Goal: Task Accomplishment & Management: Use online tool/utility

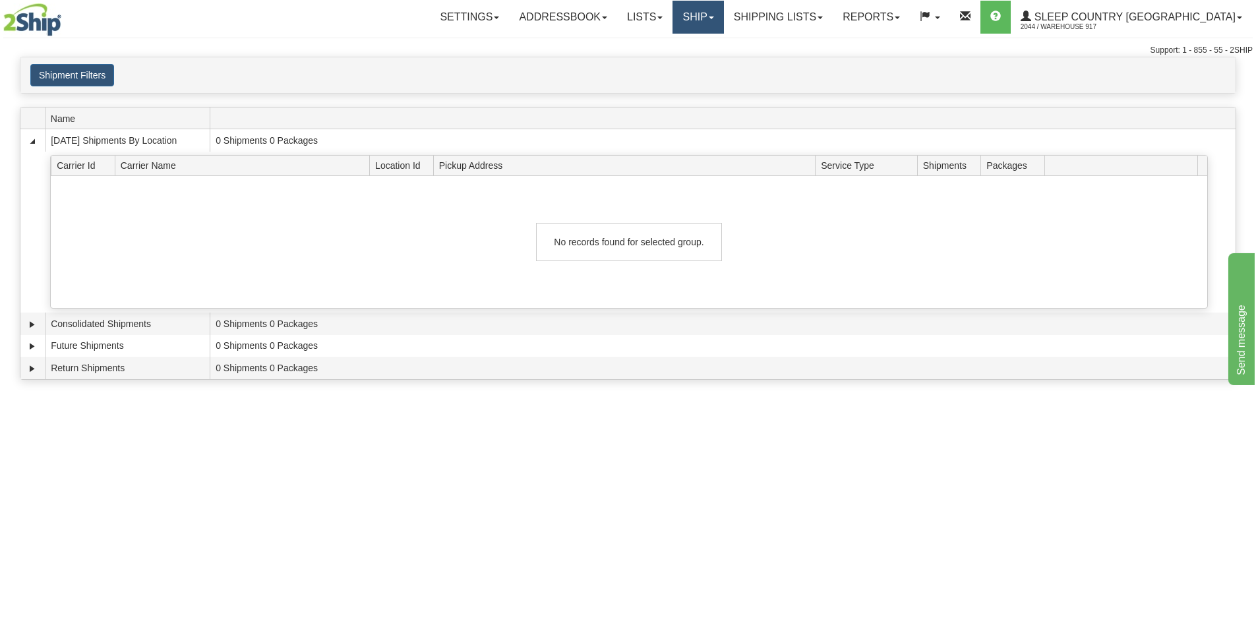
click at [723, 22] on link "Ship" at bounding box center [698, 17] width 51 height 33
click at [723, 45] on link "Ship Screen" at bounding box center [663, 46] width 119 height 17
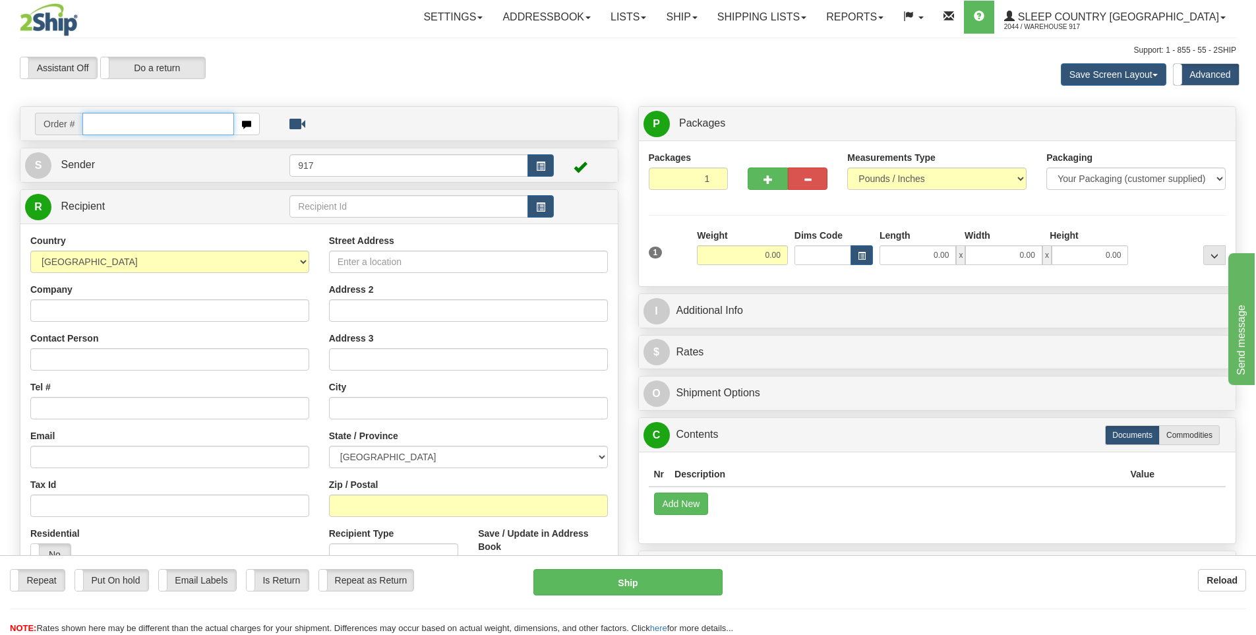
click at [179, 119] on input "text" at bounding box center [158, 124] width 152 height 22
type input "5900I145379"
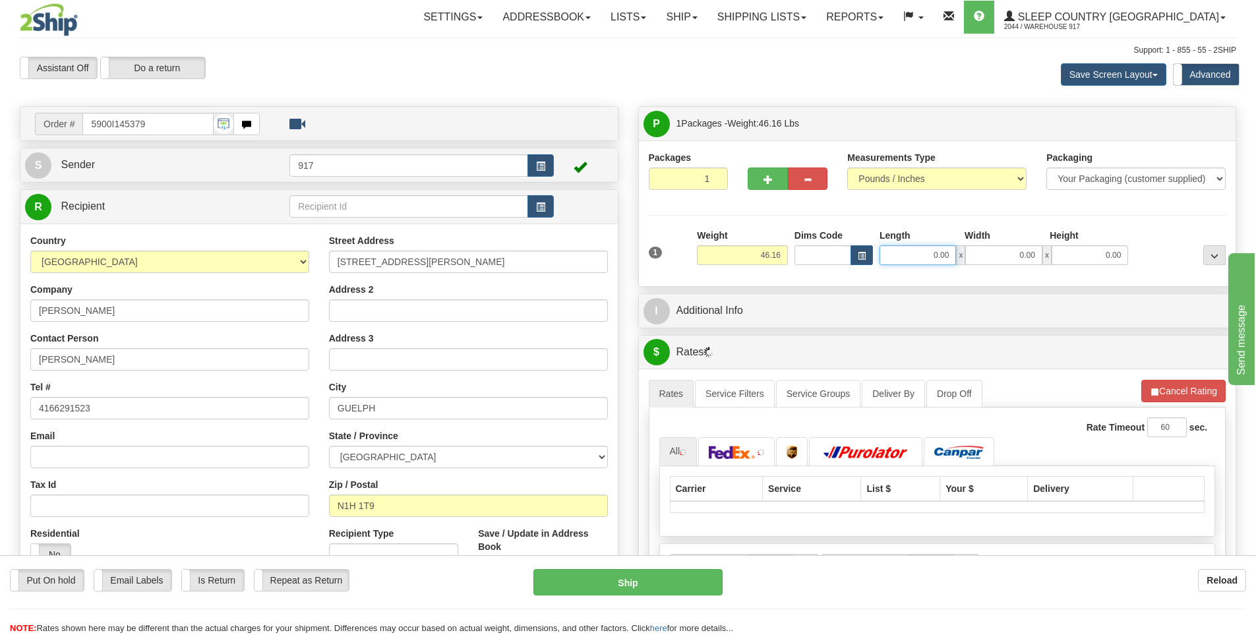
click at [944, 247] on input "0.00" at bounding box center [918, 255] width 76 height 20
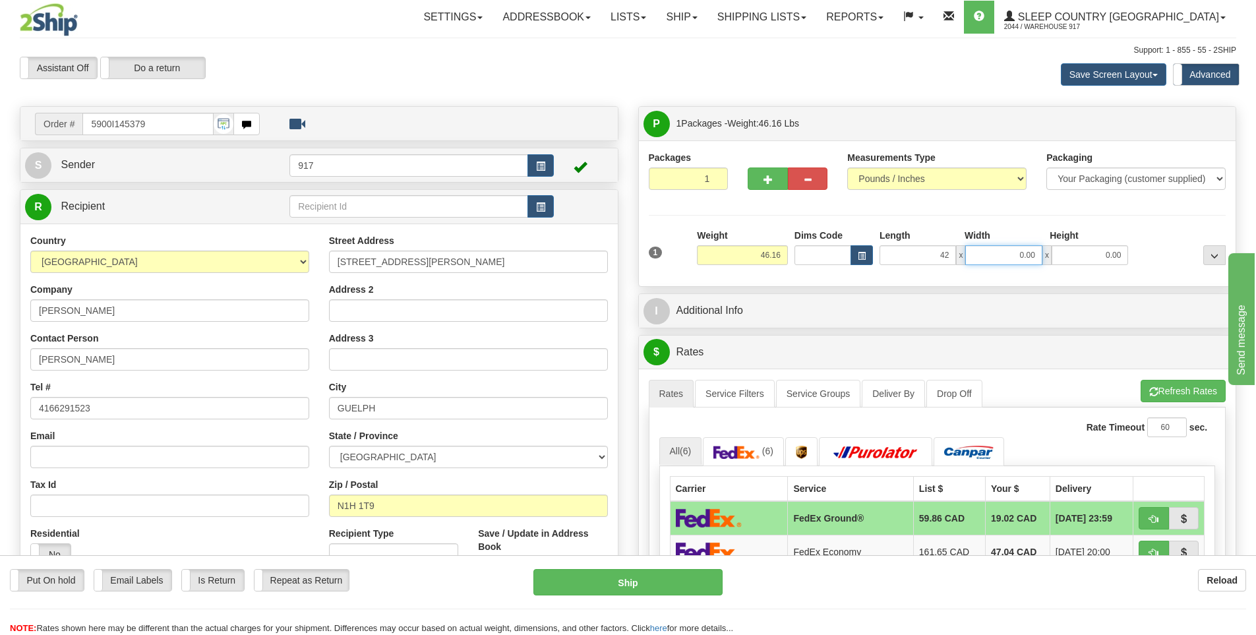
type input "42.00"
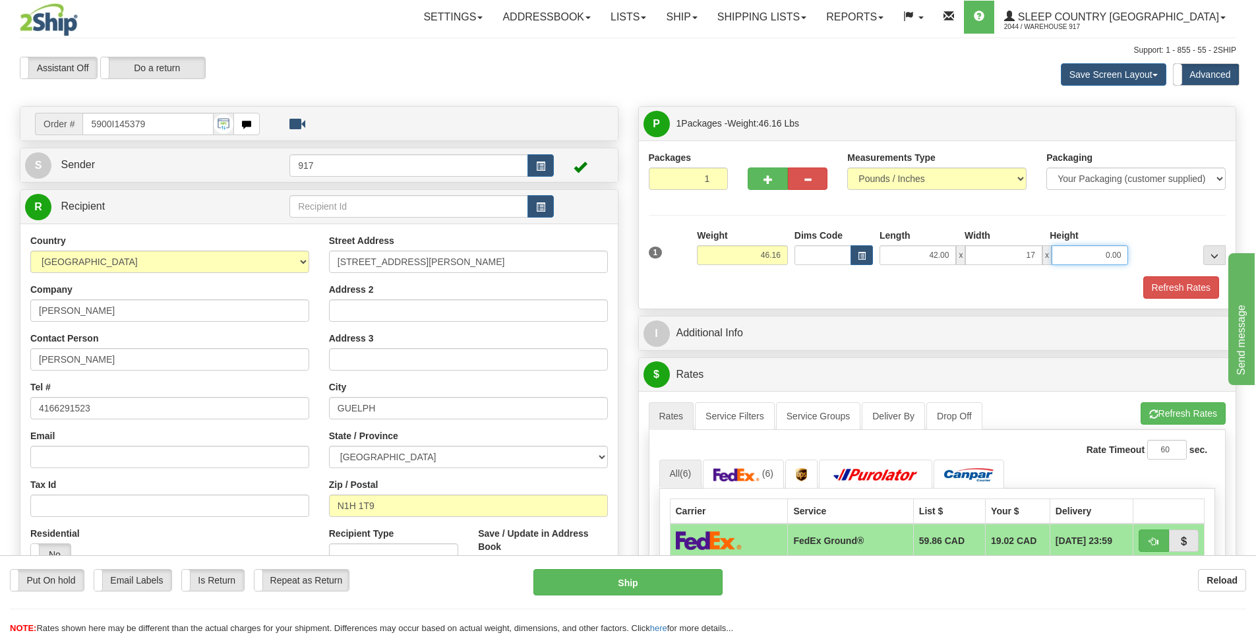
type input "17.00"
click at [1177, 282] on button "Refresh Rates" at bounding box center [1181, 287] width 76 height 22
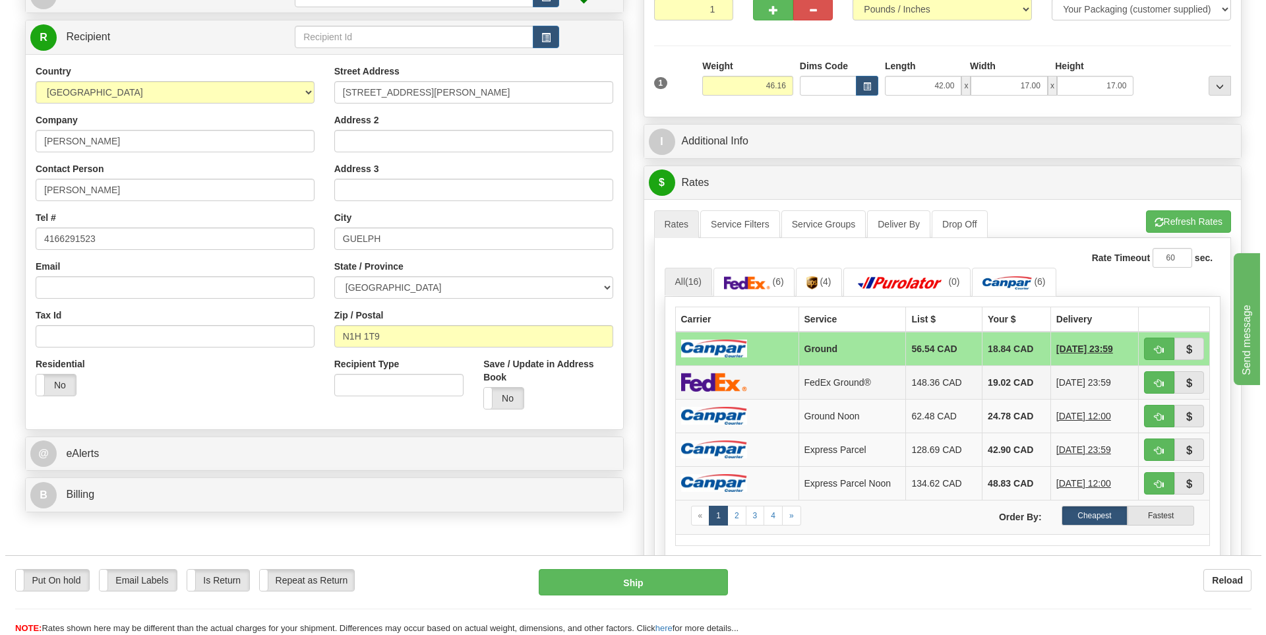
scroll to position [198, 0]
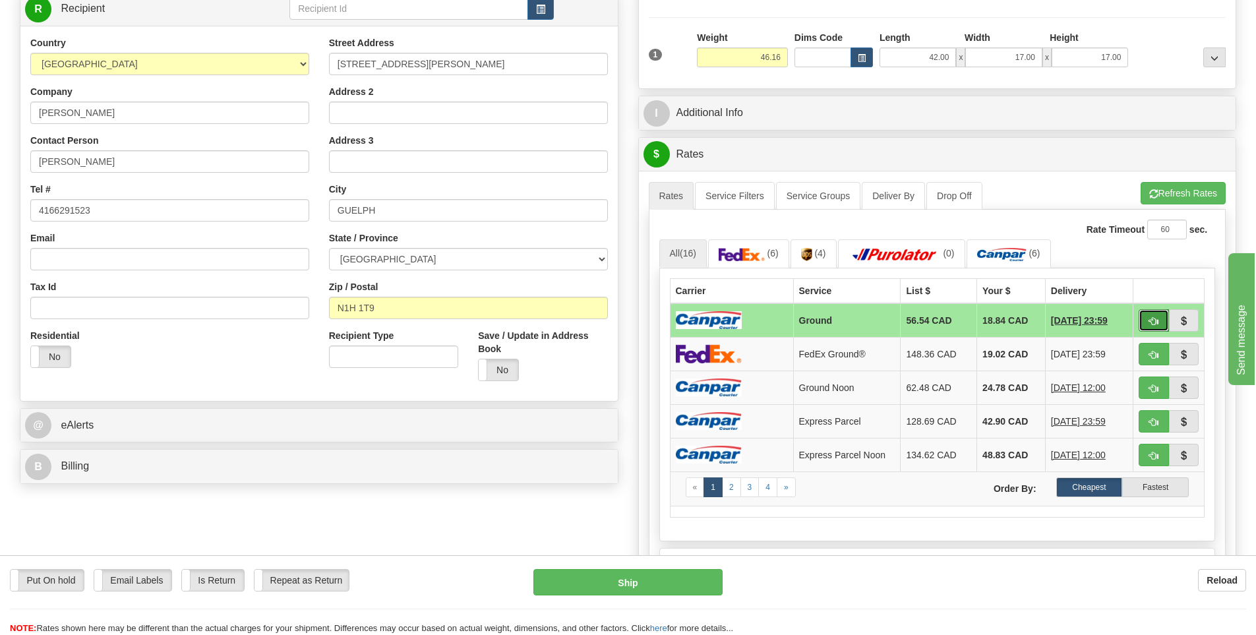
click at [1161, 320] on button "button" at bounding box center [1154, 320] width 30 height 22
type input "1"
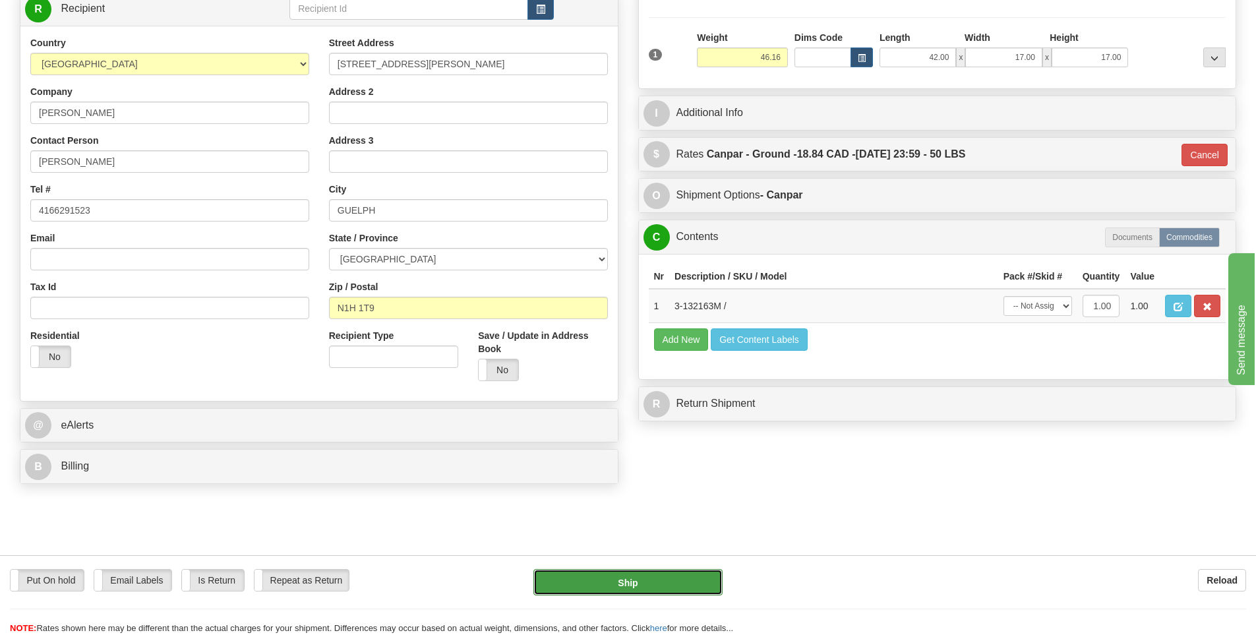
click at [681, 584] on button "Ship" at bounding box center [627, 582] width 189 height 26
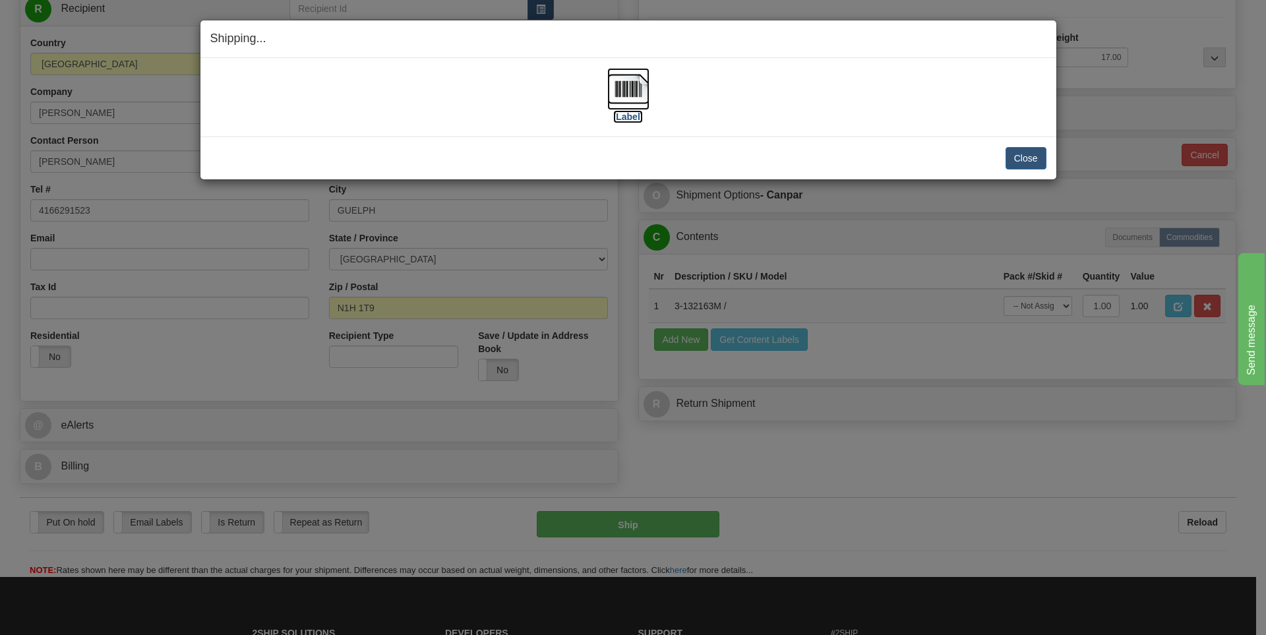
click at [636, 115] on label "[Label]" at bounding box center [628, 116] width 30 height 13
click at [1032, 158] on button "Close" at bounding box center [1026, 158] width 41 height 22
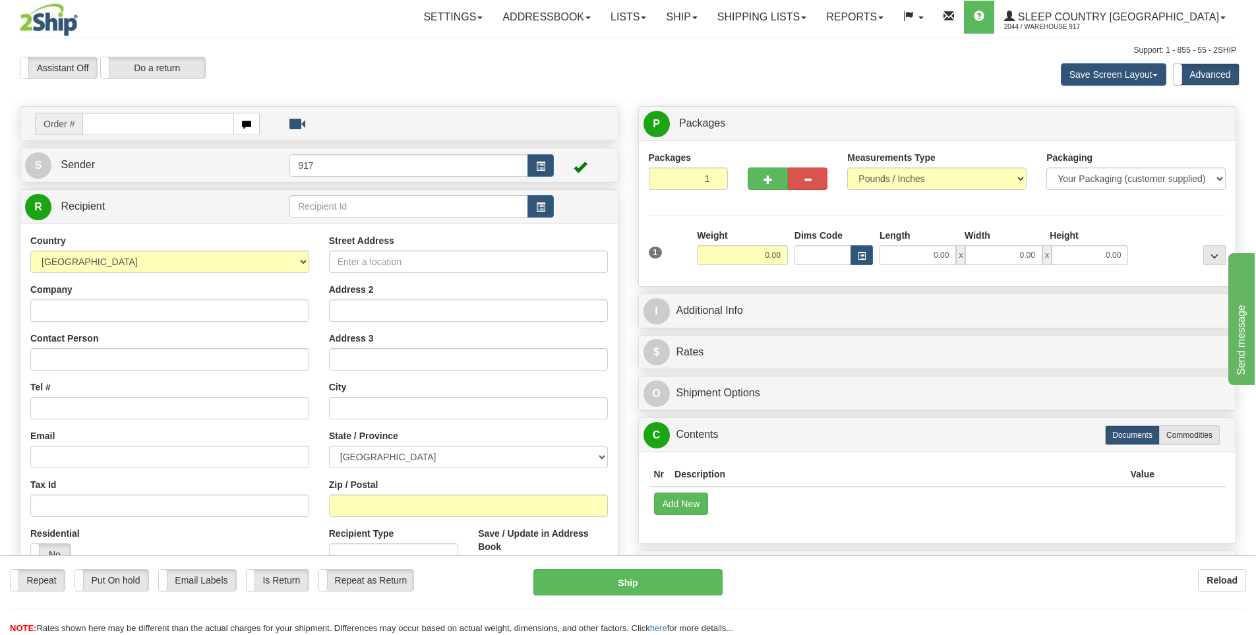
click at [142, 127] on input "text" at bounding box center [158, 124] width 152 height 22
type input "9000I144404"
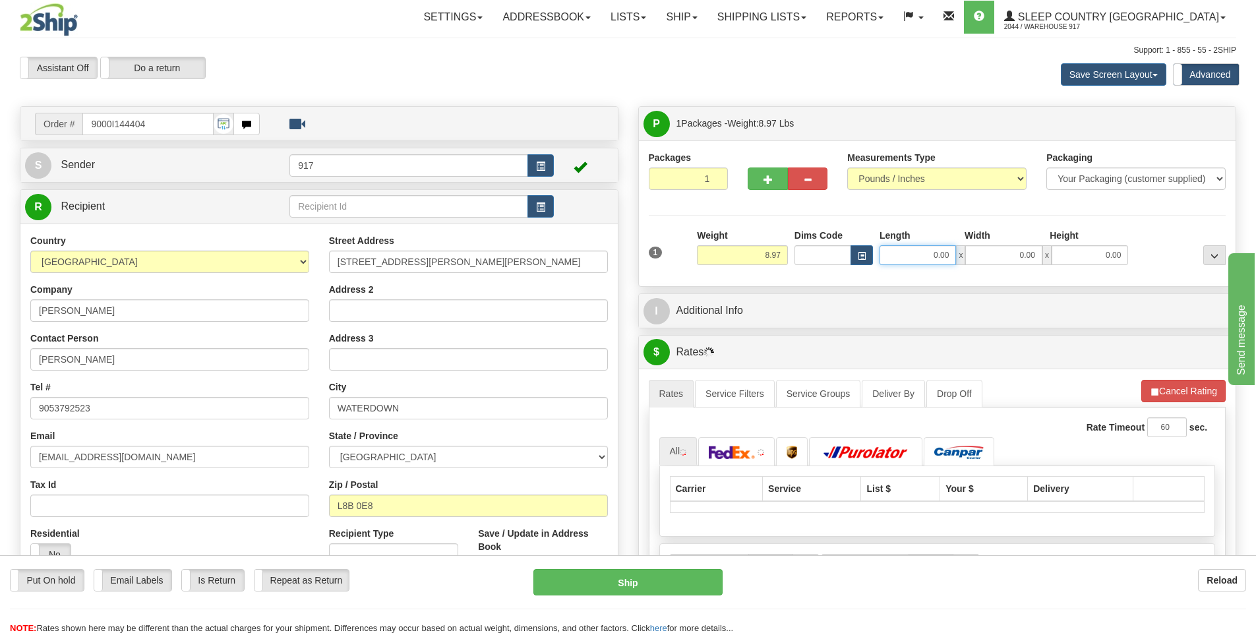
click at [932, 256] on input "0.00" at bounding box center [918, 255] width 76 height 20
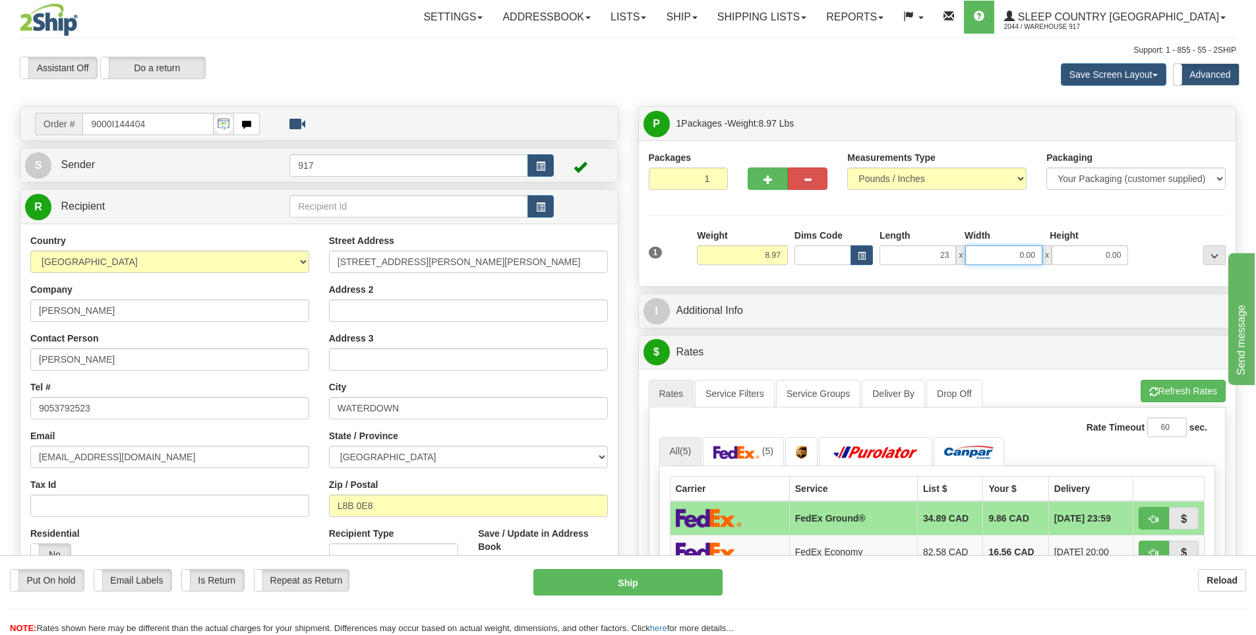
type input "23.00"
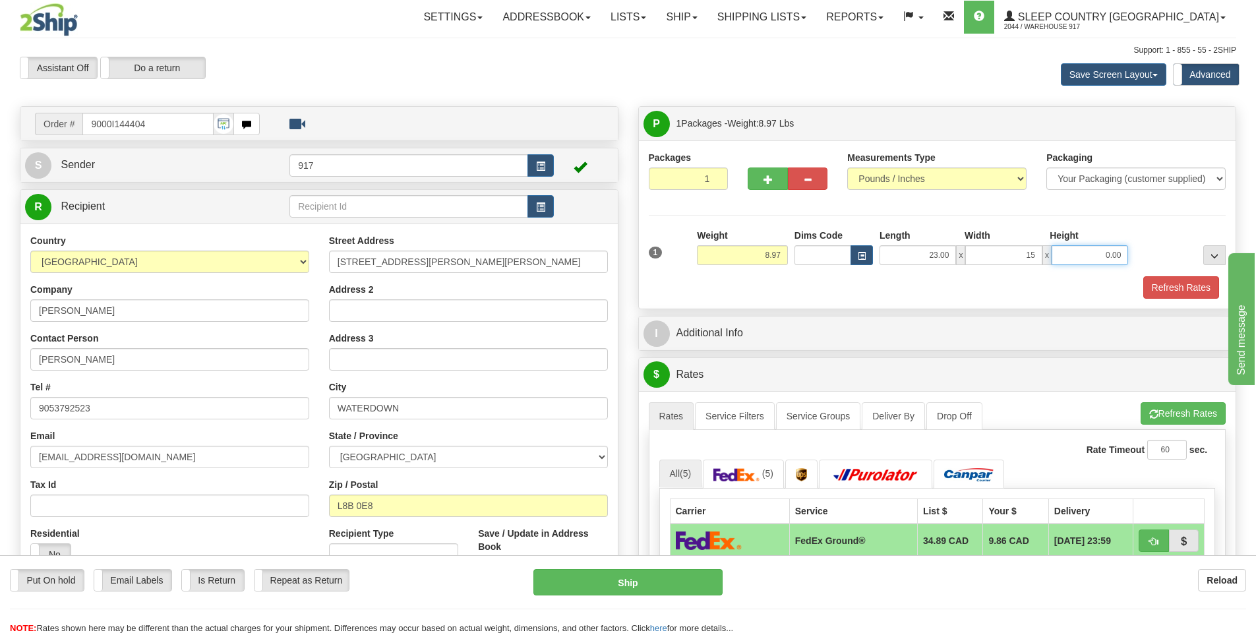
type input "15.00"
type input "7.00"
click at [1159, 282] on button "Refresh Rates" at bounding box center [1181, 287] width 76 height 22
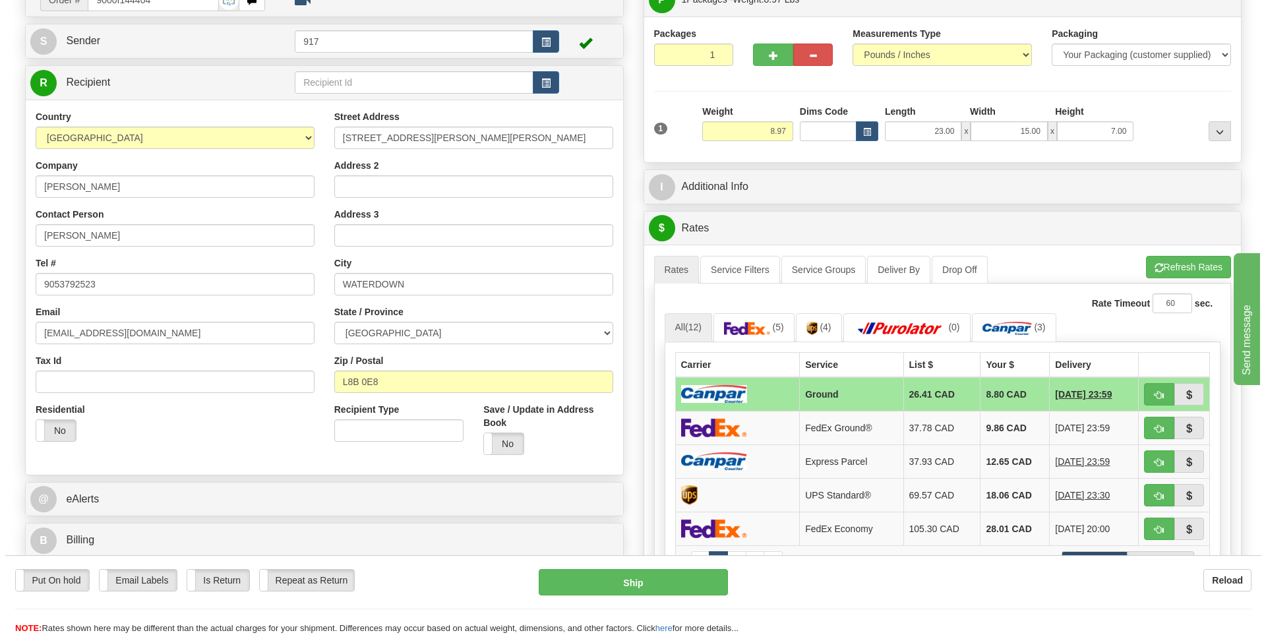
scroll to position [132, 0]
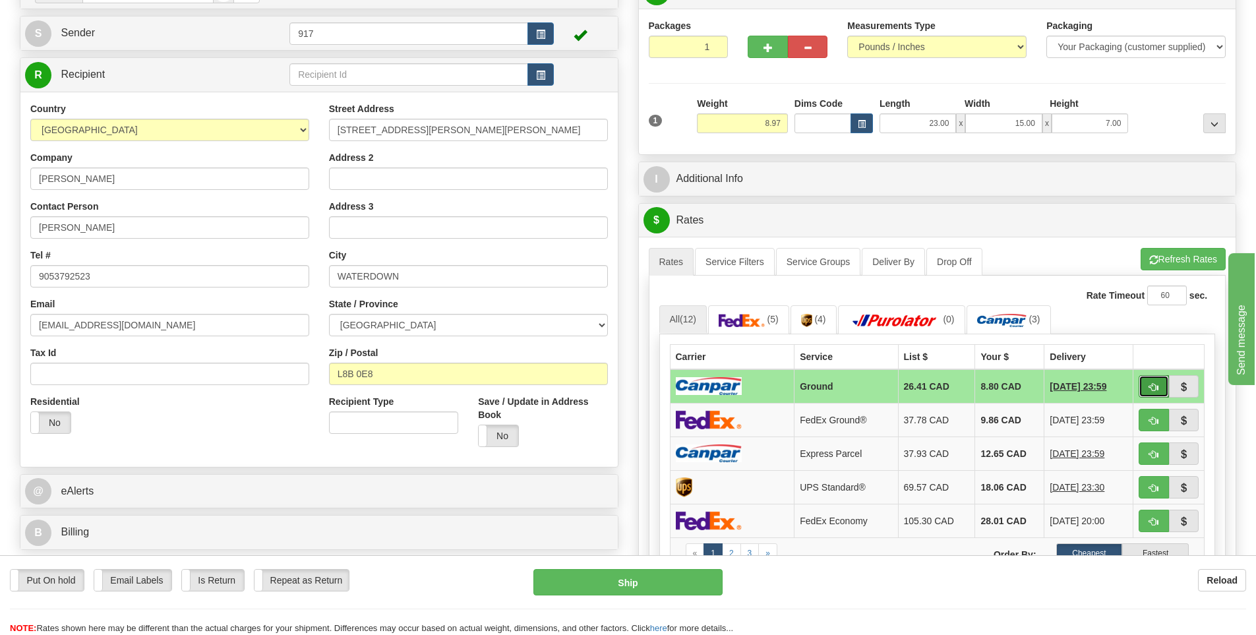
click at [1147, 385] on button "button" at bounding box center [1154, 386] width 30 height 22
type input "1"
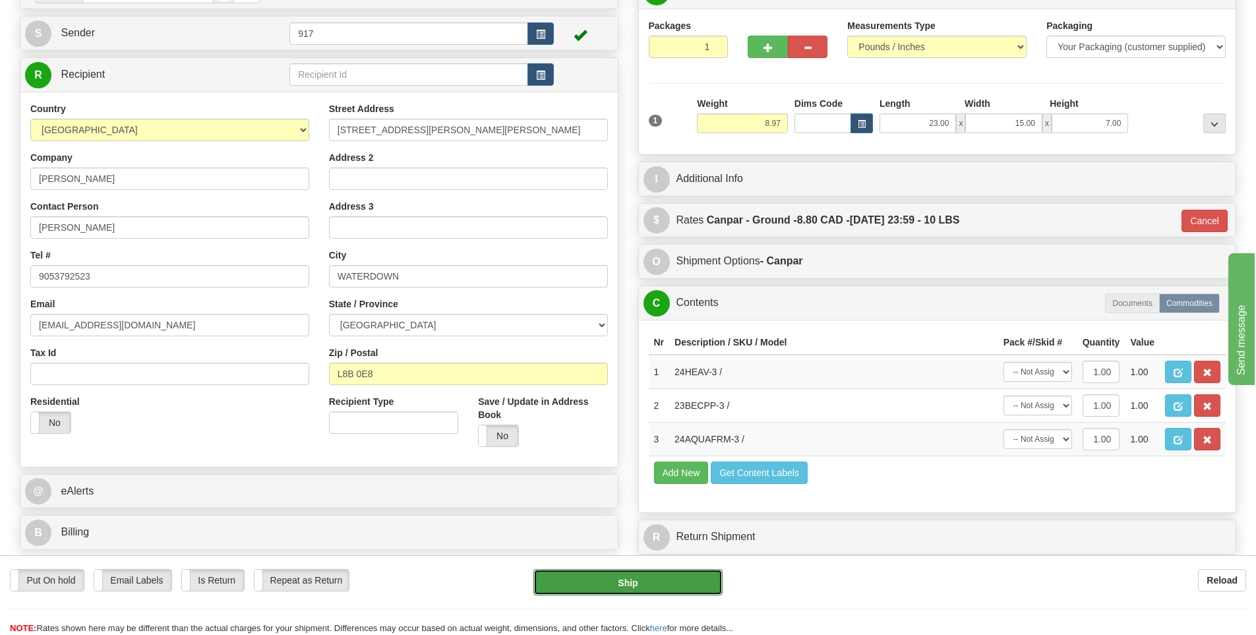
click at [675, 582] on button "Ship" at bounding box center [627, 582] width 189 height 26
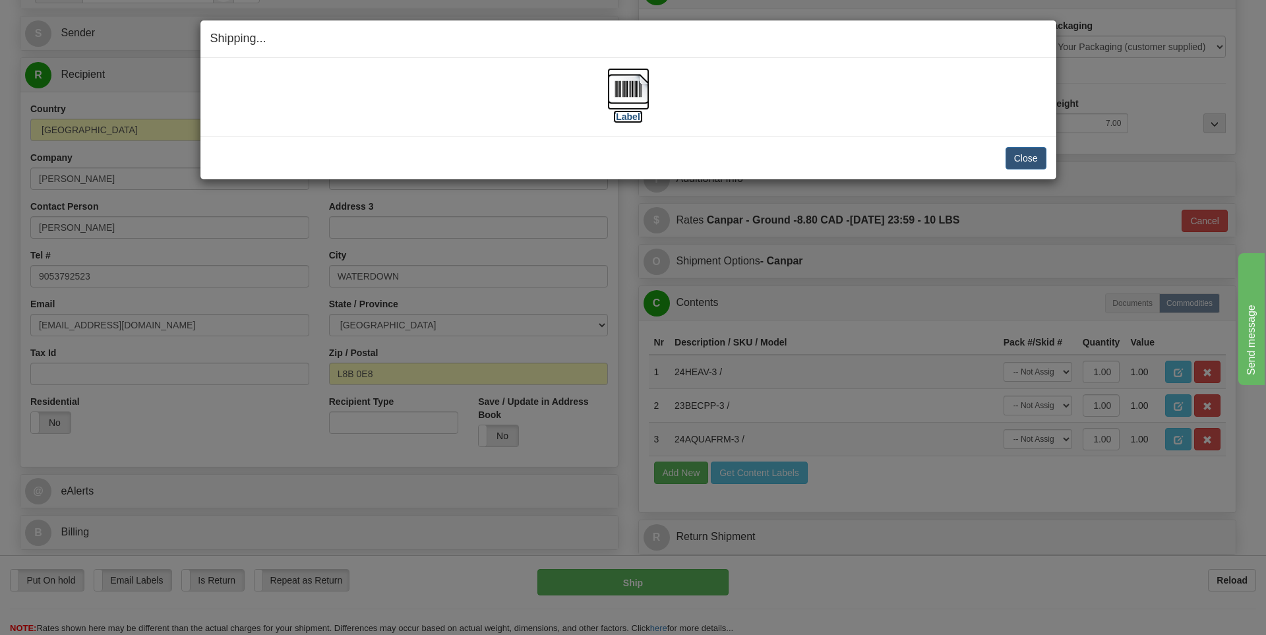
click at [647, 95] on img at bounding box center [628, 89] width 42 height 42
click at [1029, 155] on button "Close" at bounding box center [1026, 158] width 41 height 22
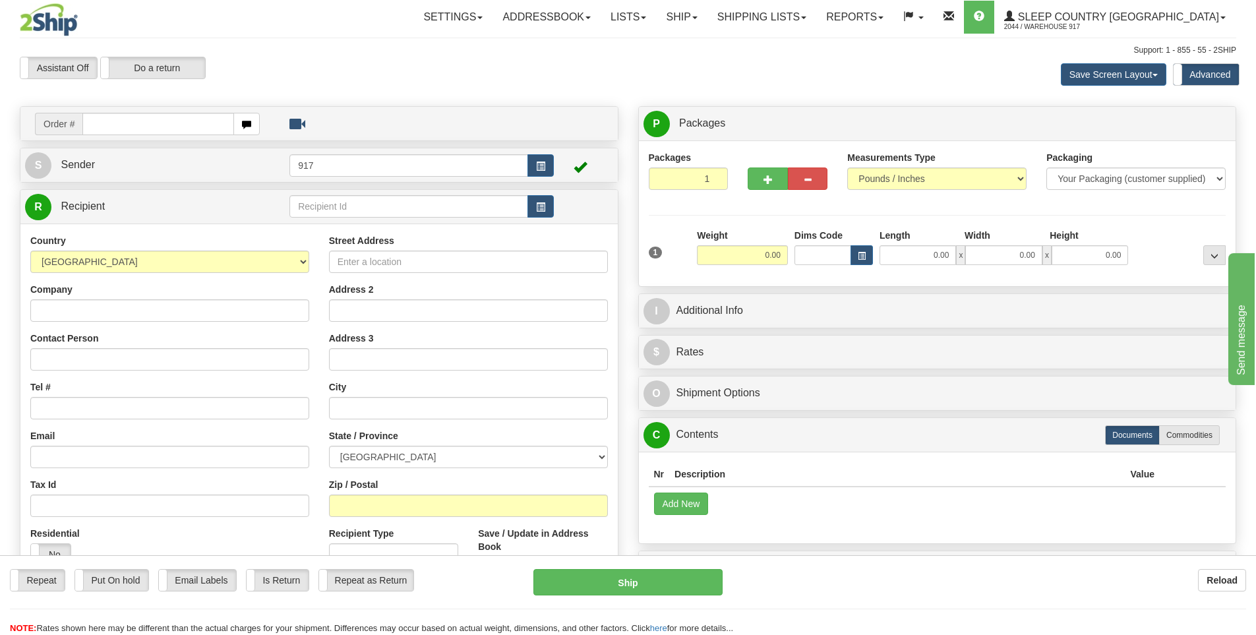
click at [162, 127] on input "text" at bounding box center [158, 124] width 152 height 22
type input "9000I144437"
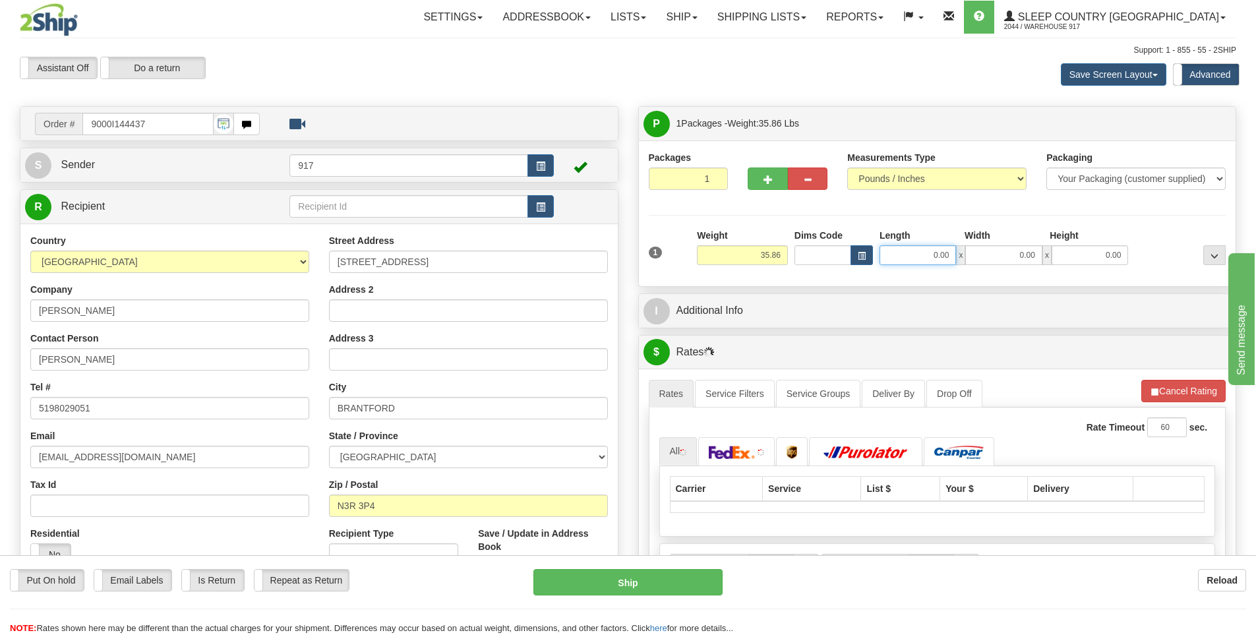
click at [938, 257] on input "0.00" at bounding box center [918, 255] width 76 height 20
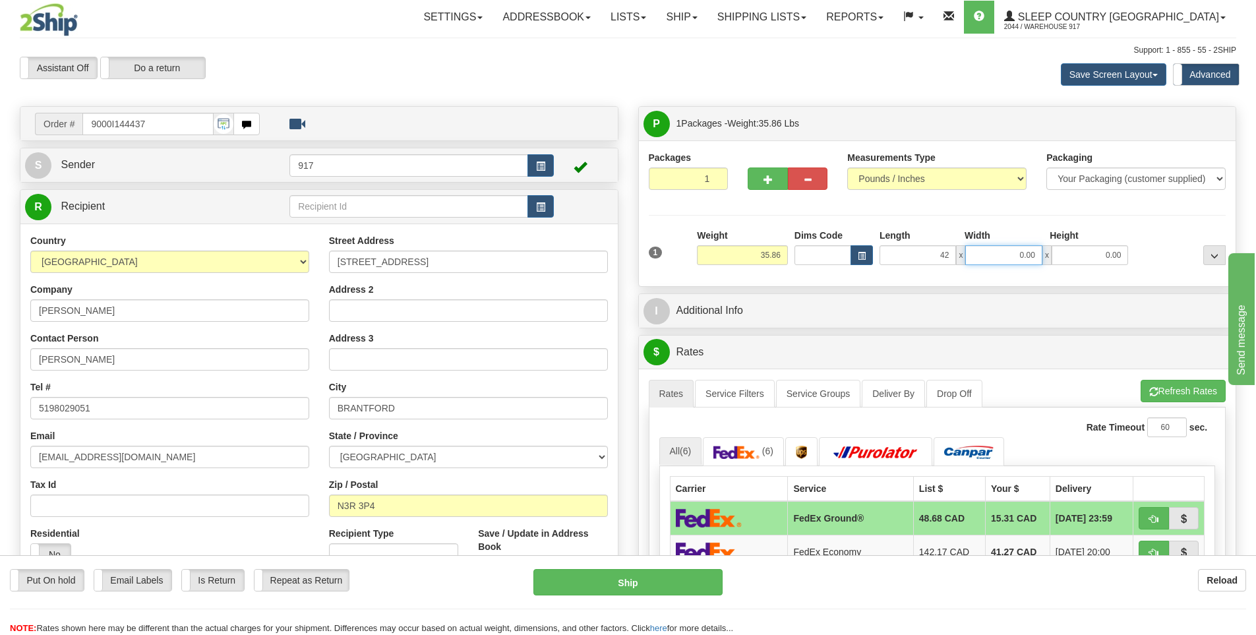
type input "42.00"
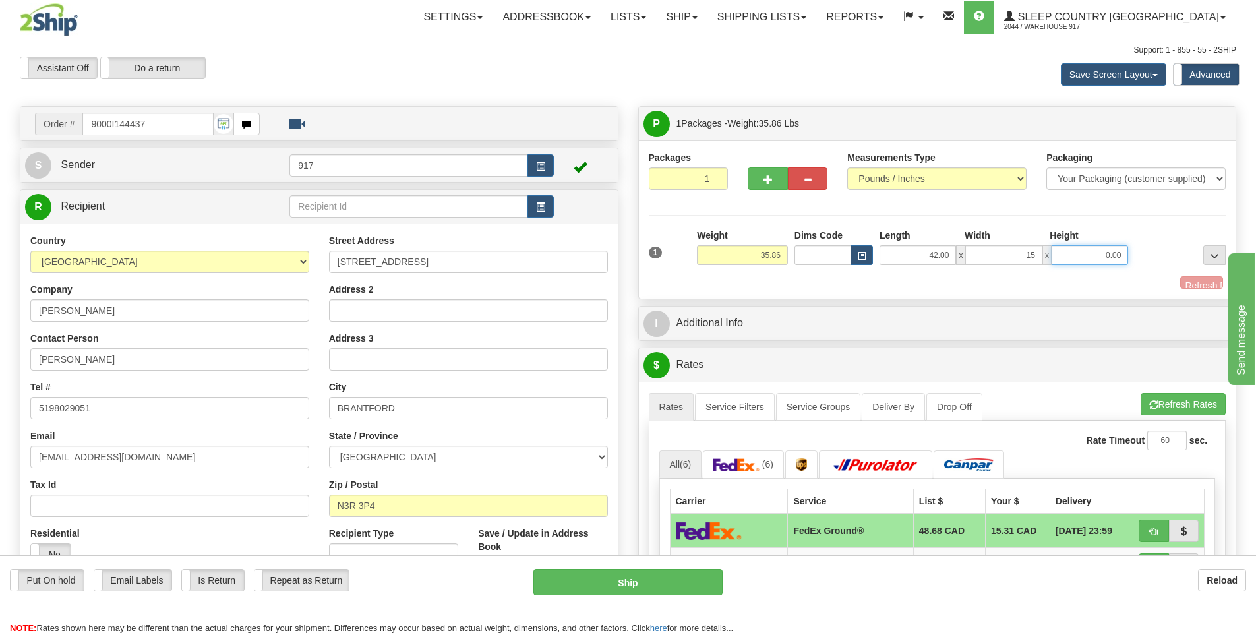
type input "15.00"
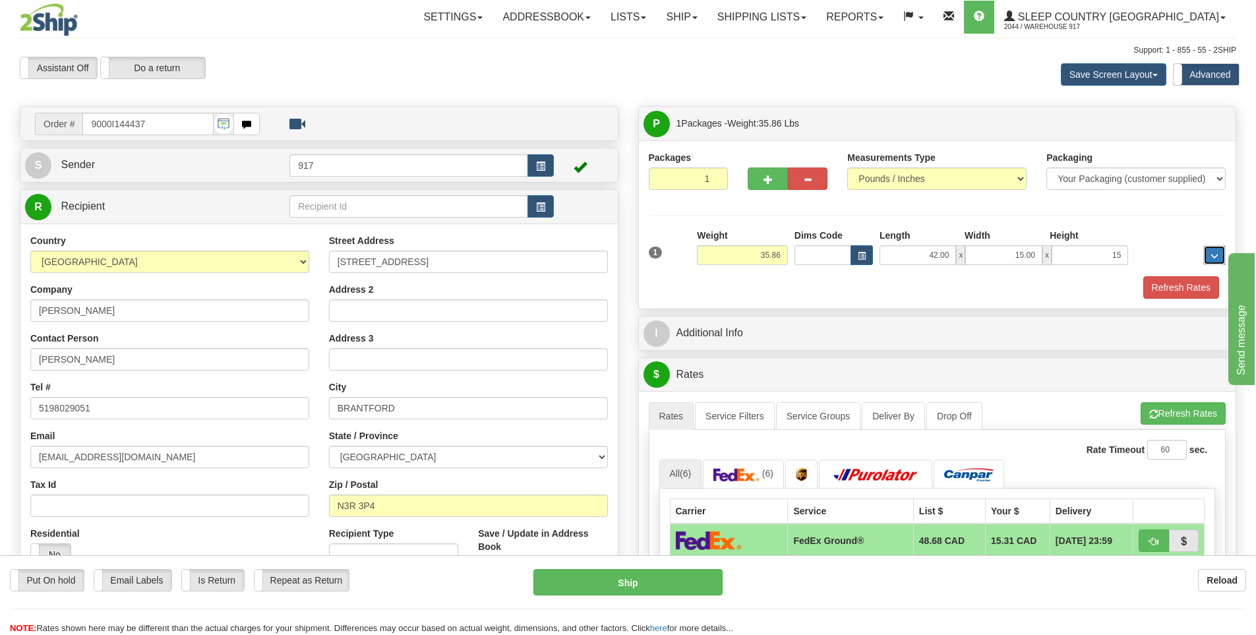
type input "15.00"
click at [1153, 288] on button "Refresh Rates" at bounding box center [1181, 287] width 76 height 22
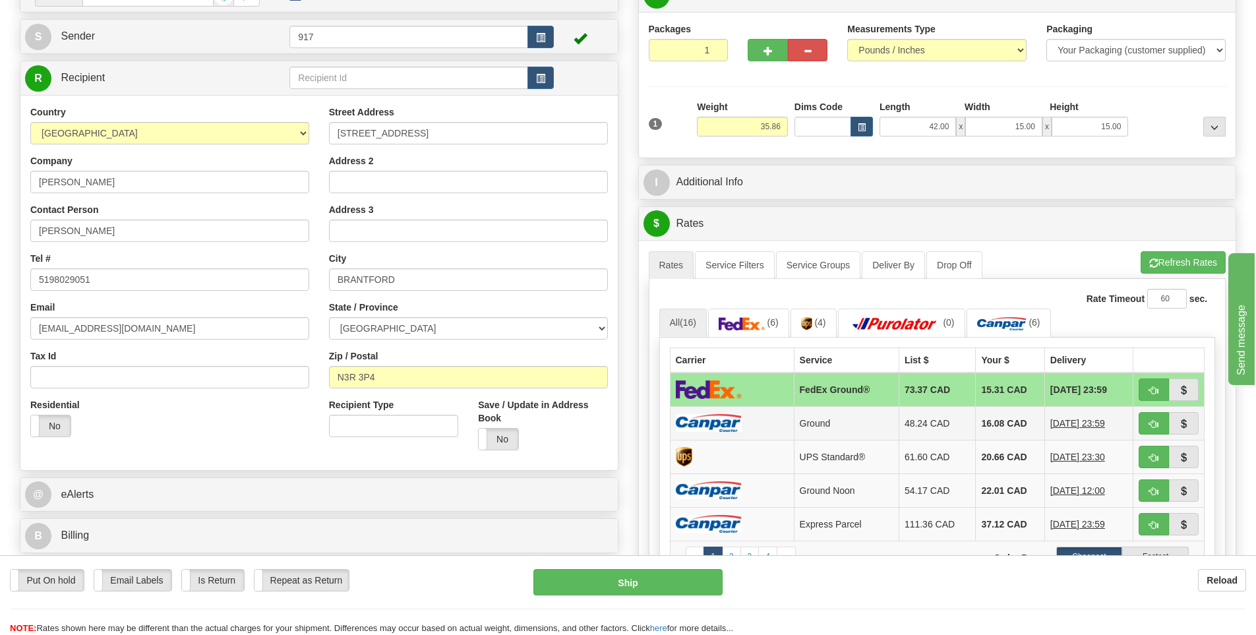
scroll to position [132, 0]
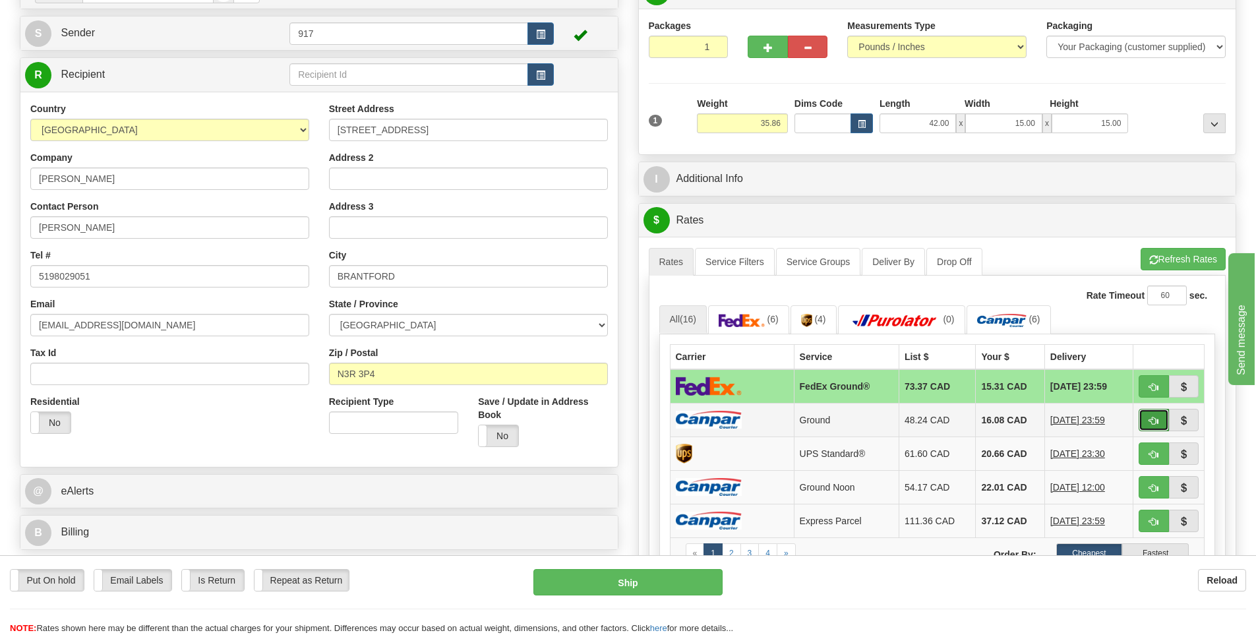
click at [1142, 423] on button "button" at bounding box center [1154, 420] width 30 height 22
type input "1"
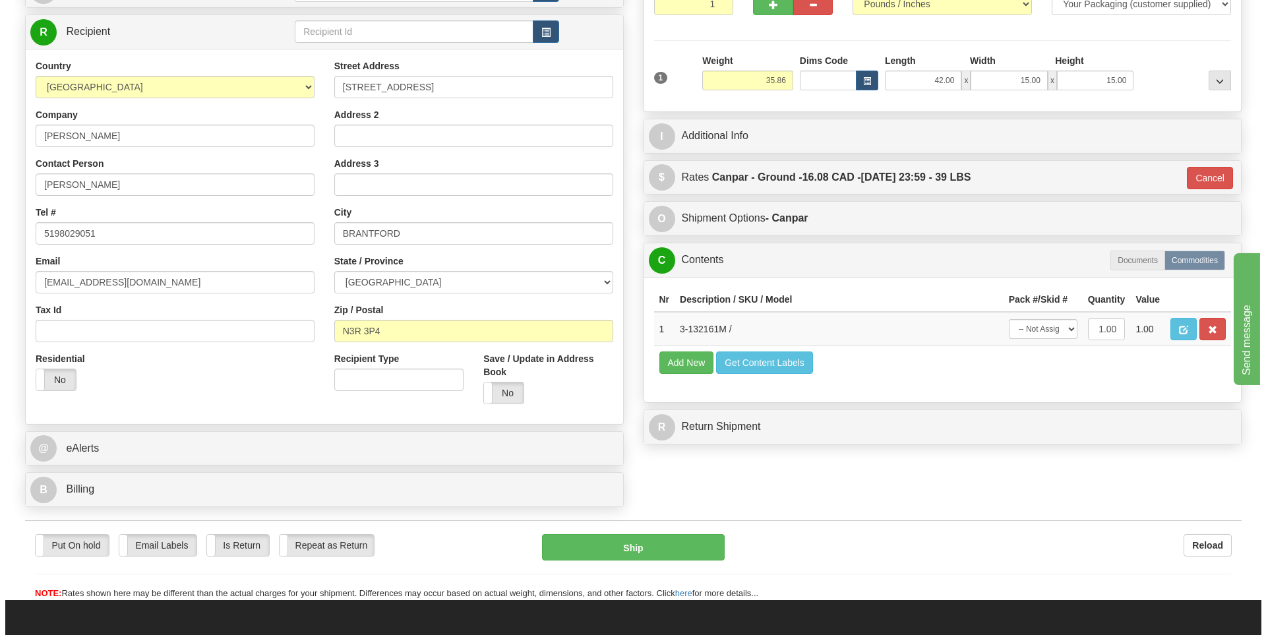
scroll to position [198, 0]
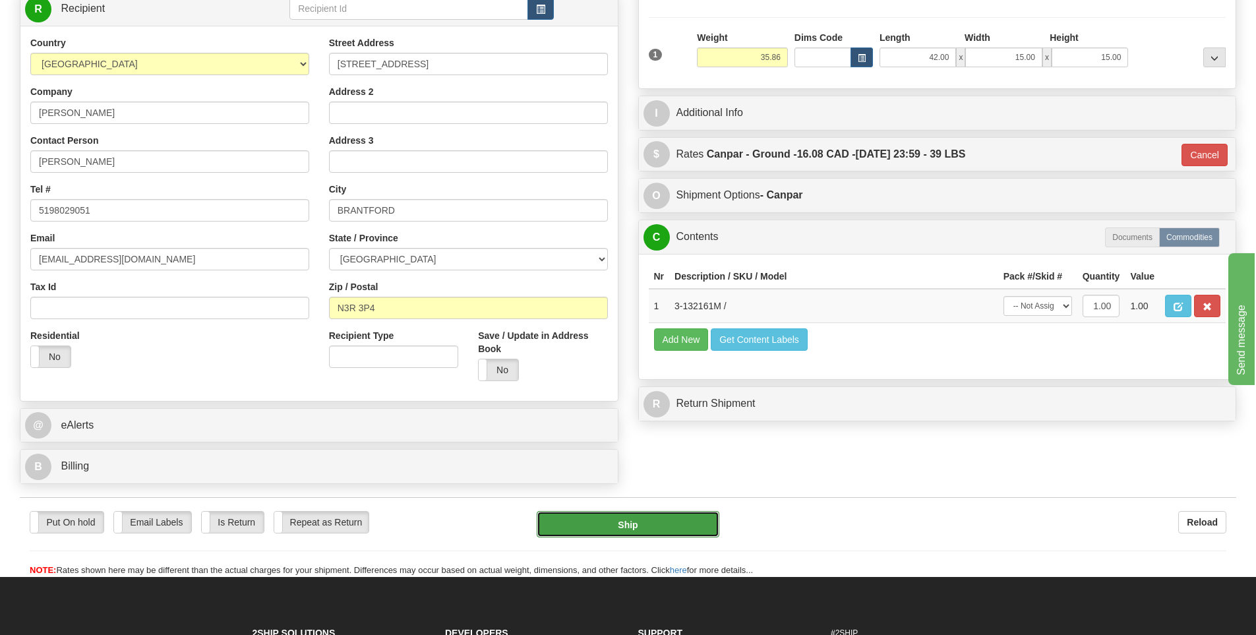
click at [680, 528] on button "Ship" at bounding box center [628, 524] width 183 height 26
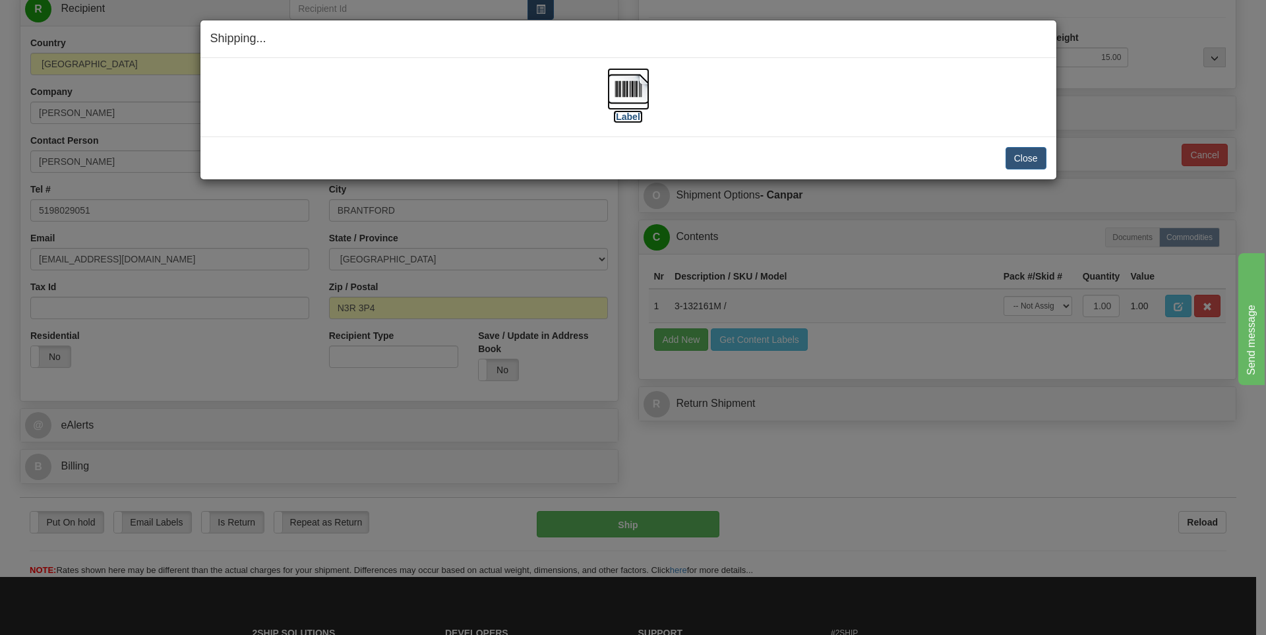
click at [630, 119] on label "[Label]" at bounding box center [628, 116] width 30 height 13
click at [1025, 158] on button "Close" at bounding box center [1026, 158] width 41 height 22
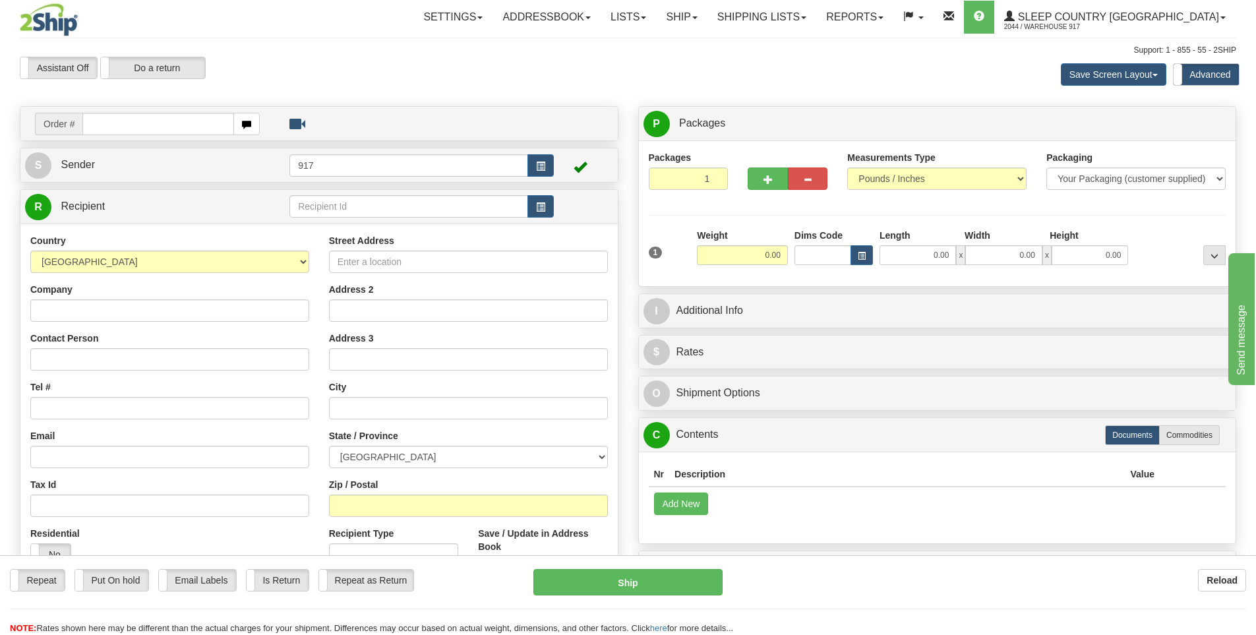
click at [179, 126] on input "text" at bounding box center [158, 124] width 152 height 22
type input "9000I146048"
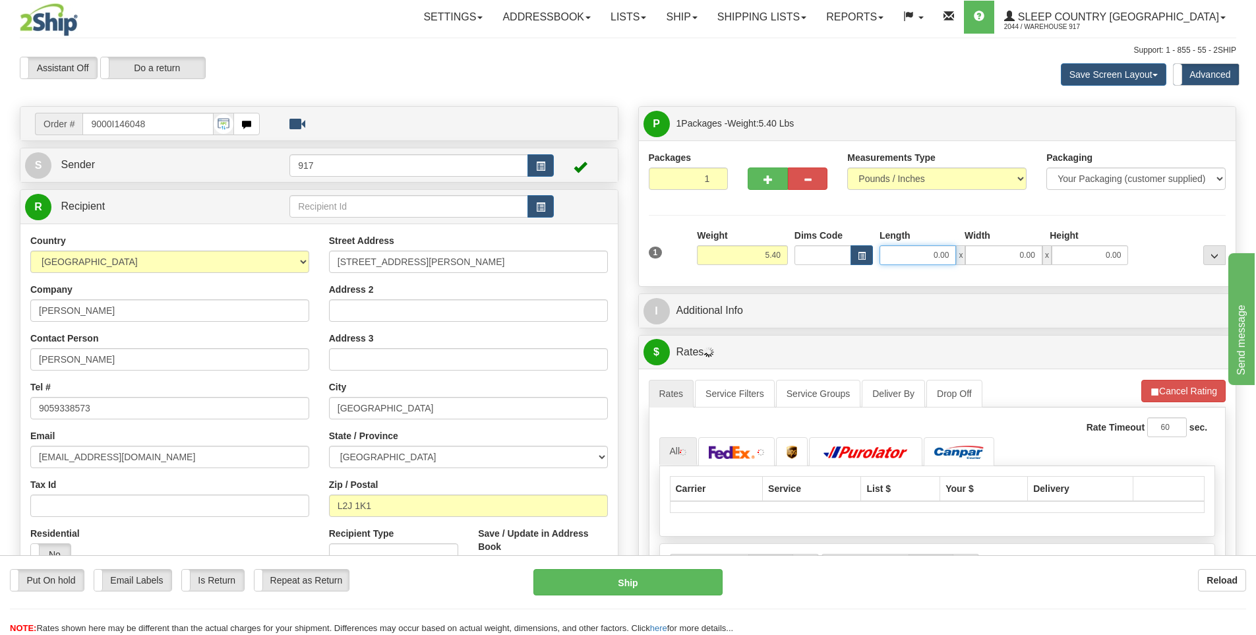
click at [940, 258] on input "0.00" at bounding box center [918, 255] width 76 height 20
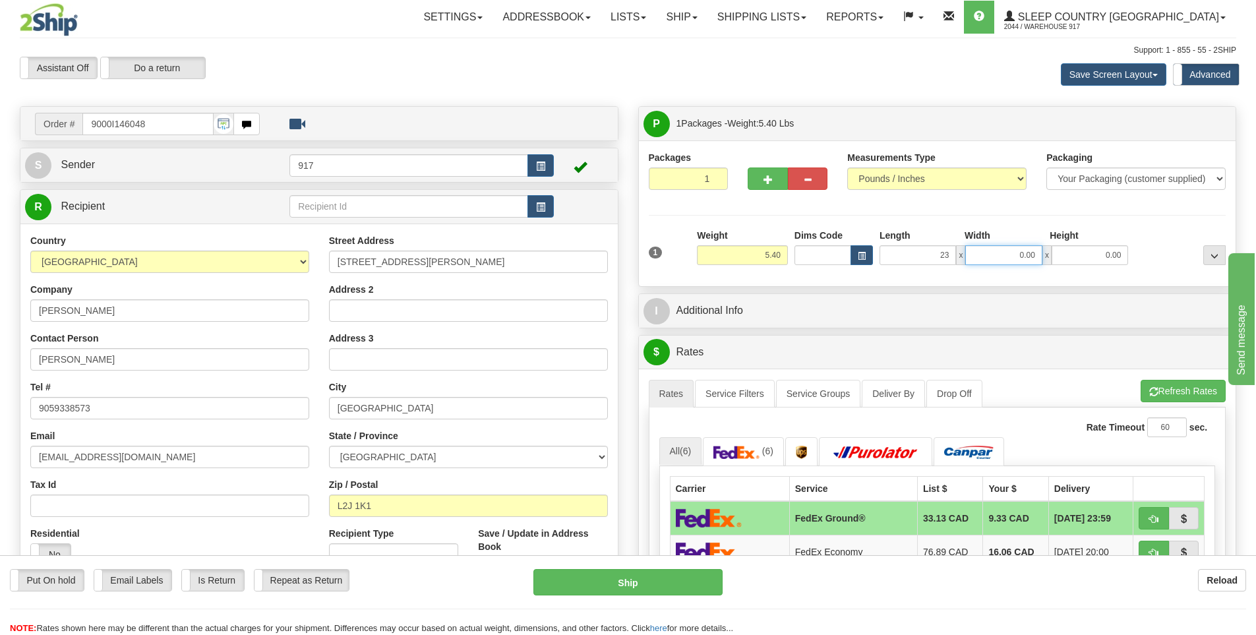
type input "23.00"
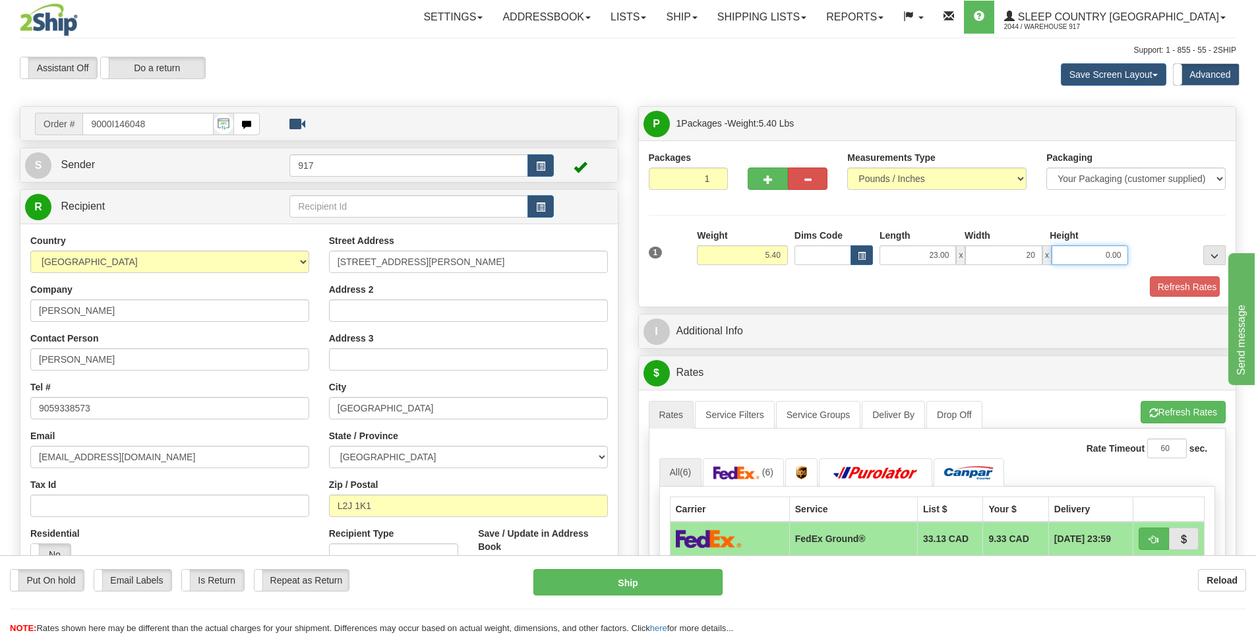
type input "20.00"
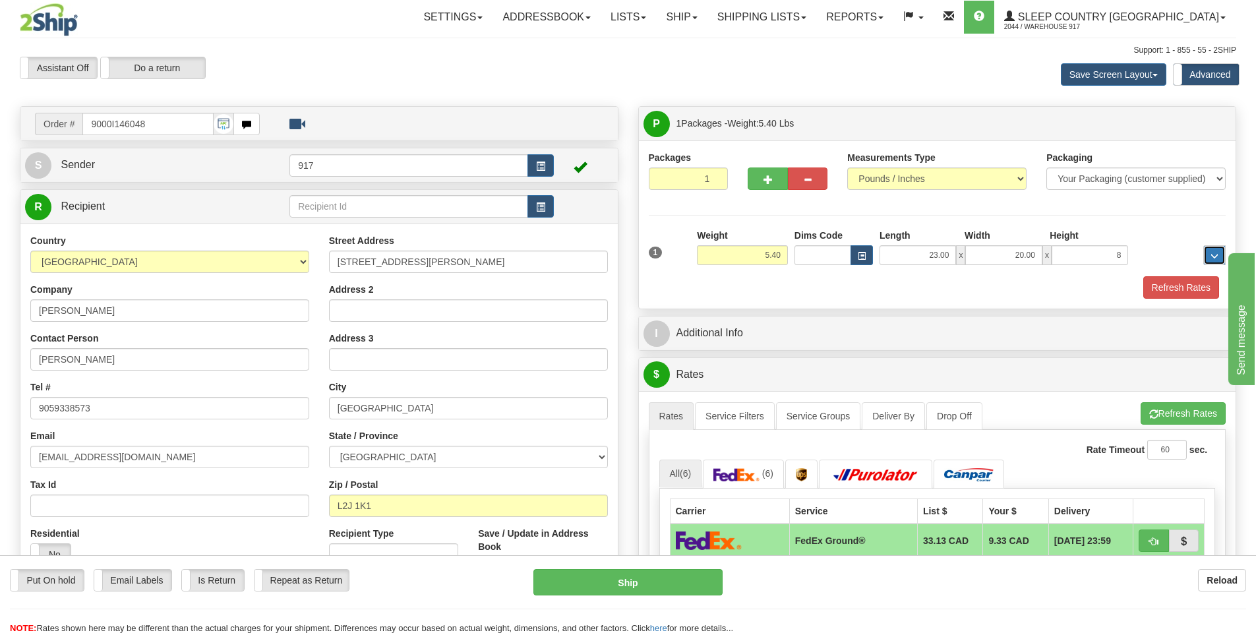
type input "8.00"
click at [1188, 282] on button "Refresh Rates" at bounding box center [1181, 287] width 76 height 22
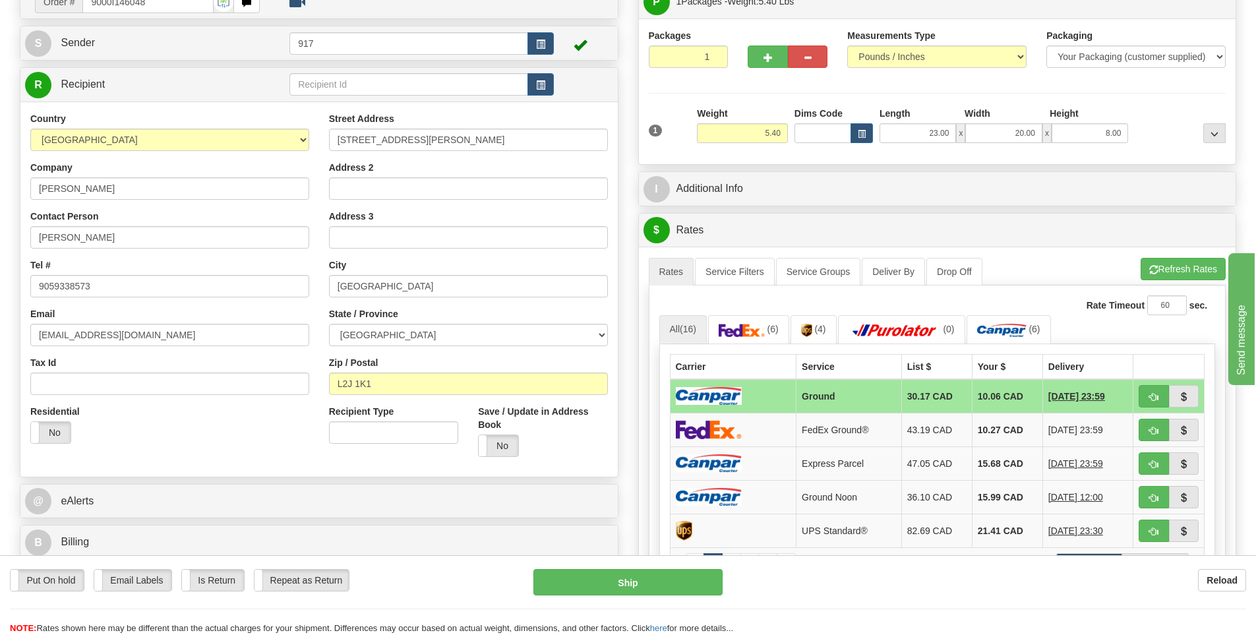
scroll to position [132, 0]
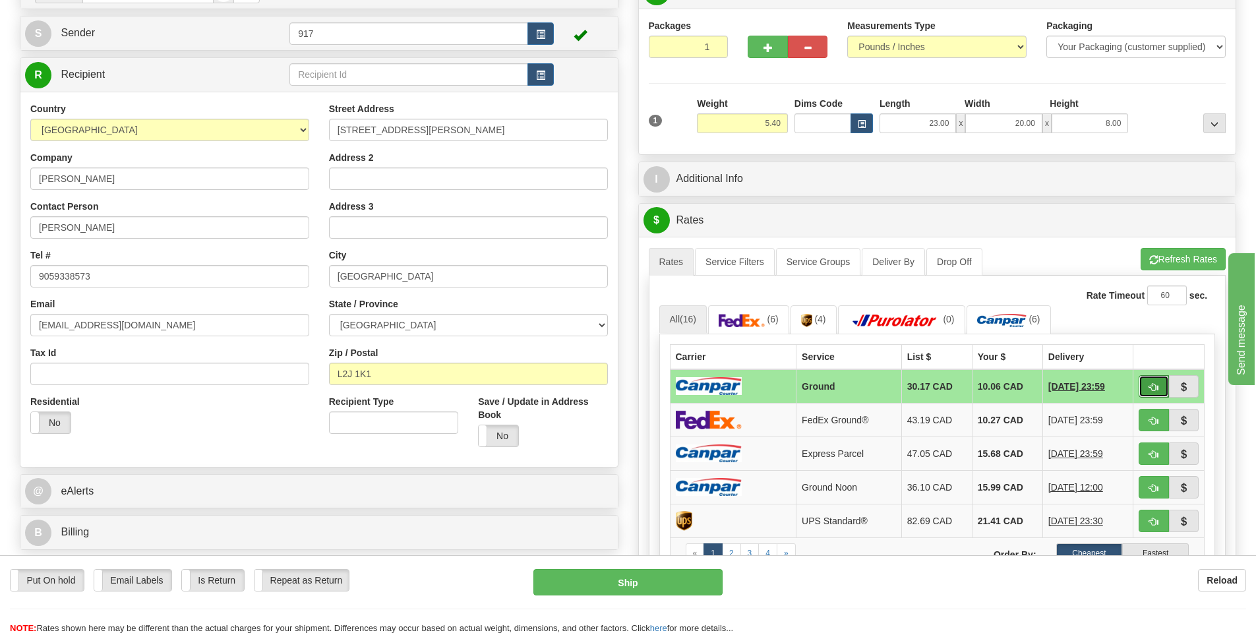
click at [1147, 386] on button "button" at bounding box center [1154, 386] width 30 height 22
type input "1"
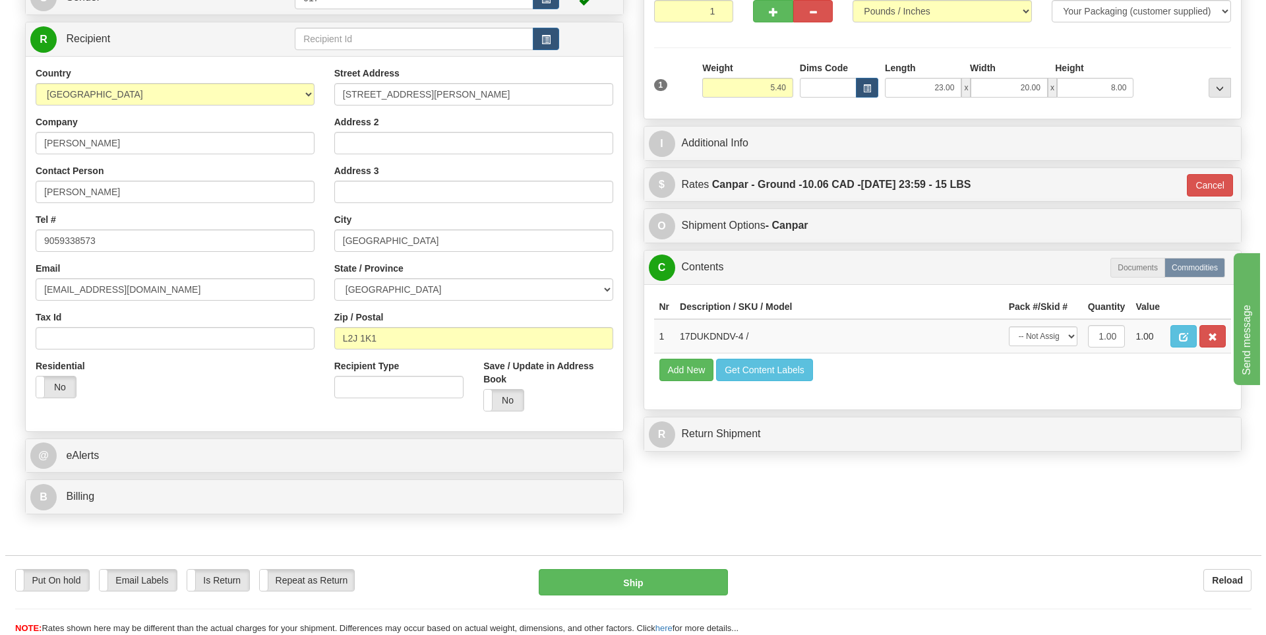
scroll to position [198, 0]
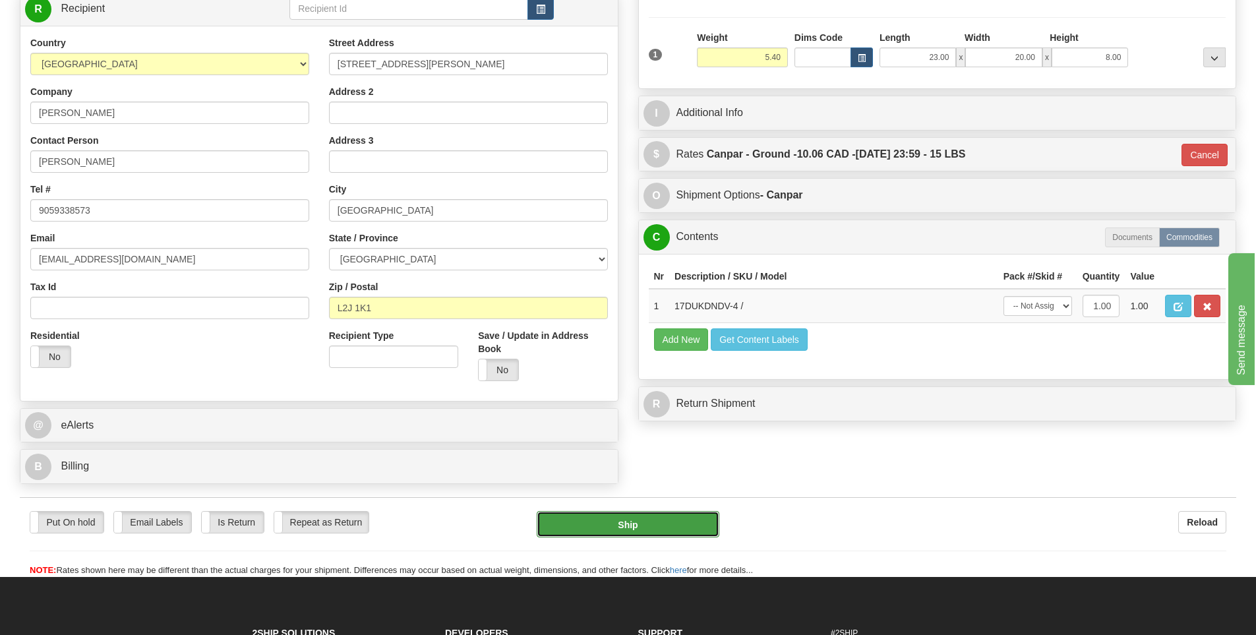
click at [677, 529] on button "Ship" at bounding box center [628, 524] width 183 height 26
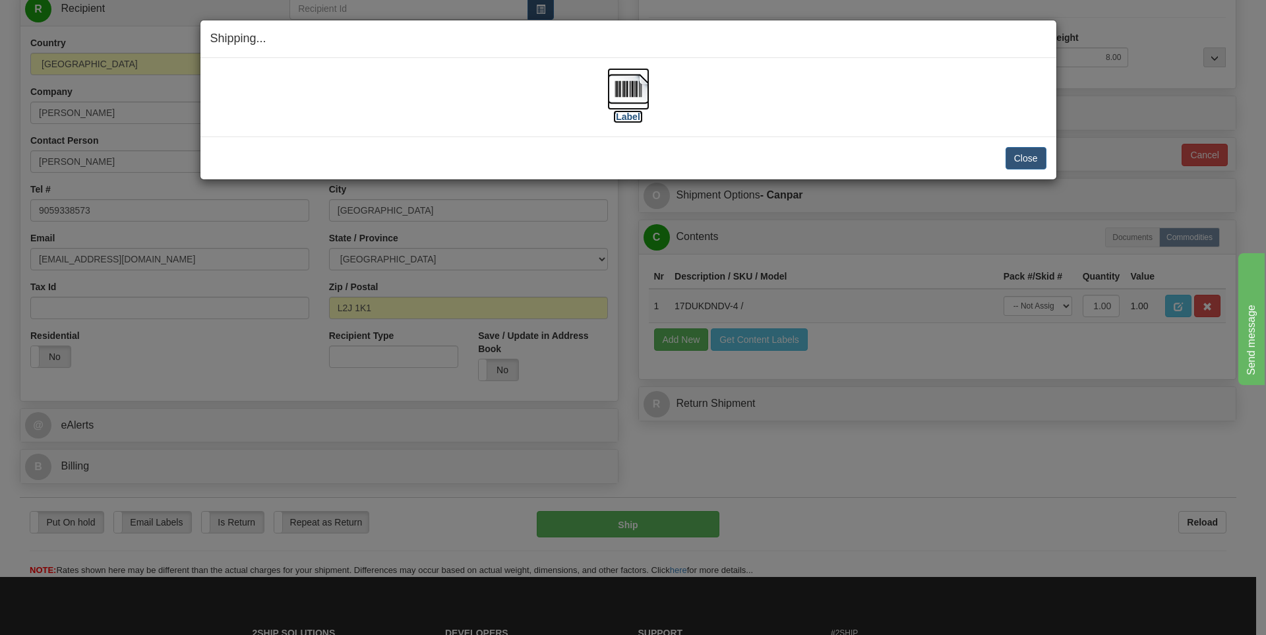
click at [630, 95] on img at bounding box center [628, 89] width 42 height 42
click at [1016, 156] on button "Close" at bounding box center [1026, 158] width 41 height 22
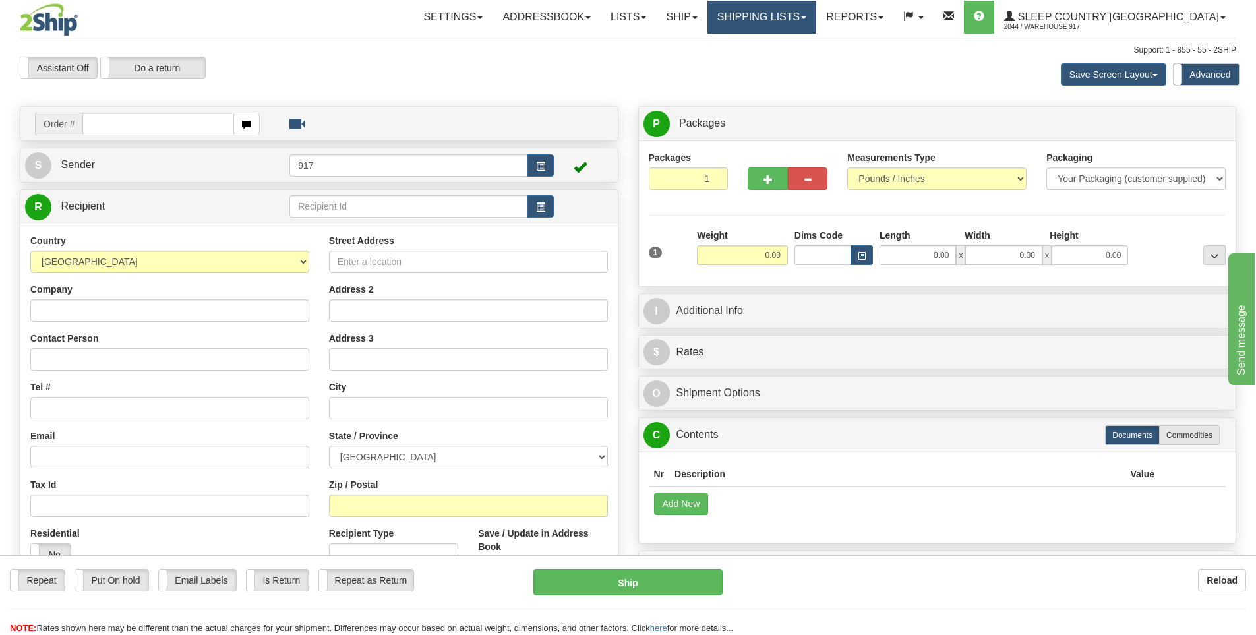
click at [801, 12] on link "Shipping lists" at bounding box center [762, 17] width 109 height 33
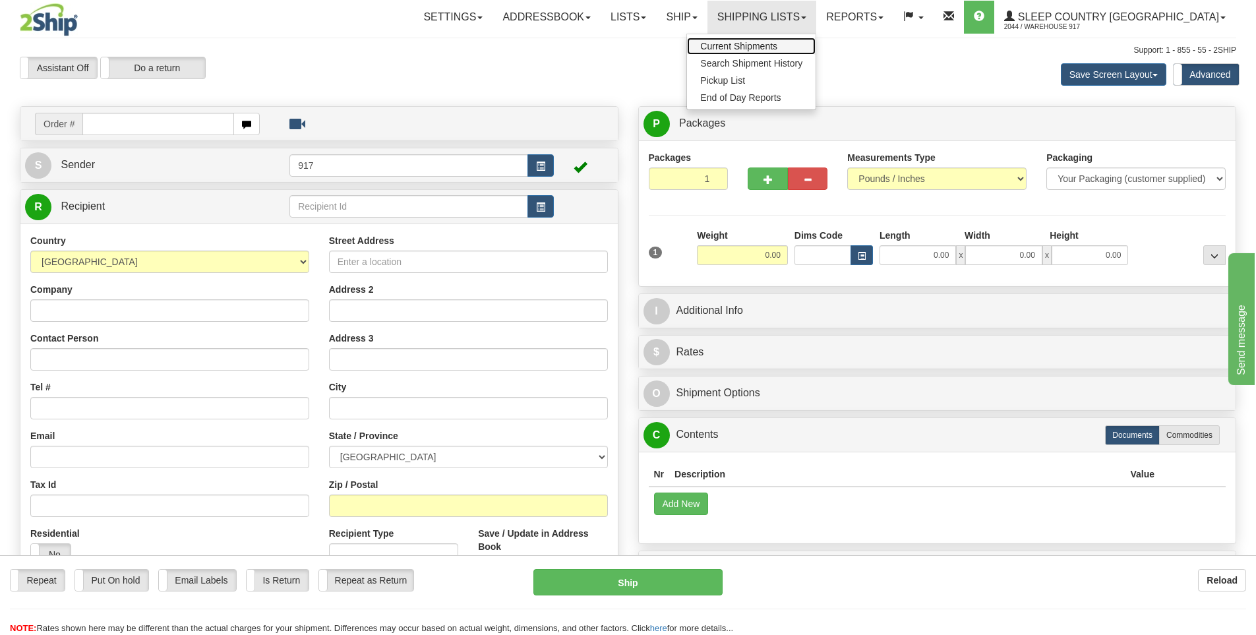
click at [777, 47] on span "Current Shipments" at bounding box center [738, 46] width 77 height 11
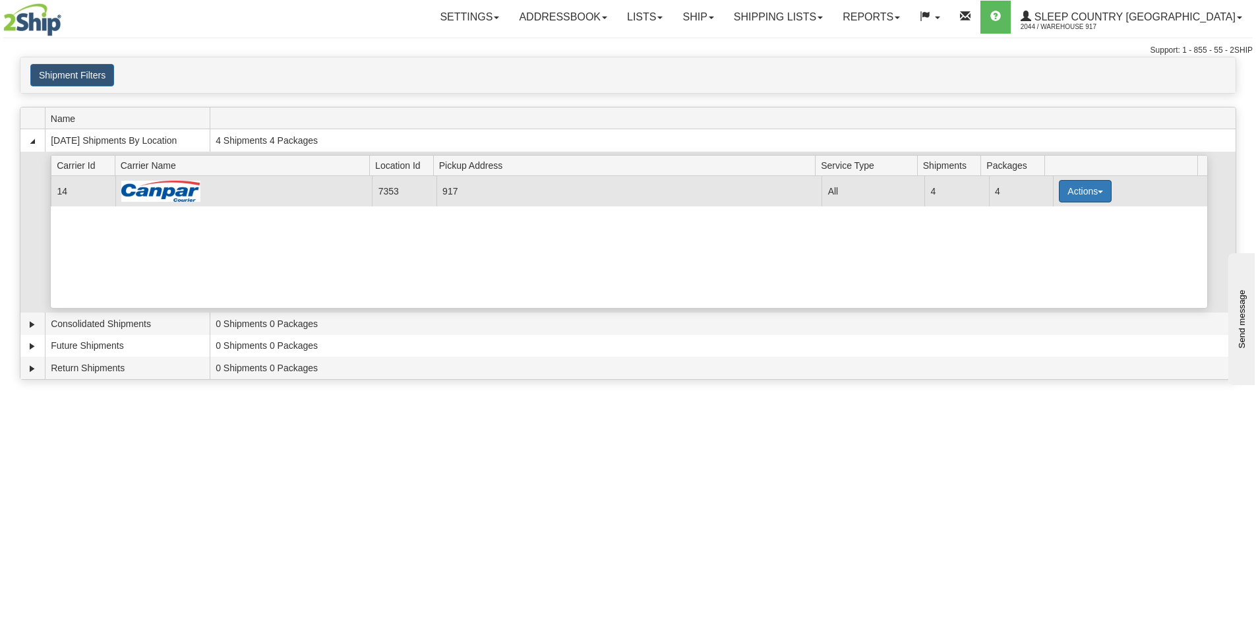
click at [1076, 194] on button "Actions" at bounding box center [1085, 191] width 53 height 22
click at [1049, 234] on span "Close" at bounding box center [1034, 232] width 30 height 9
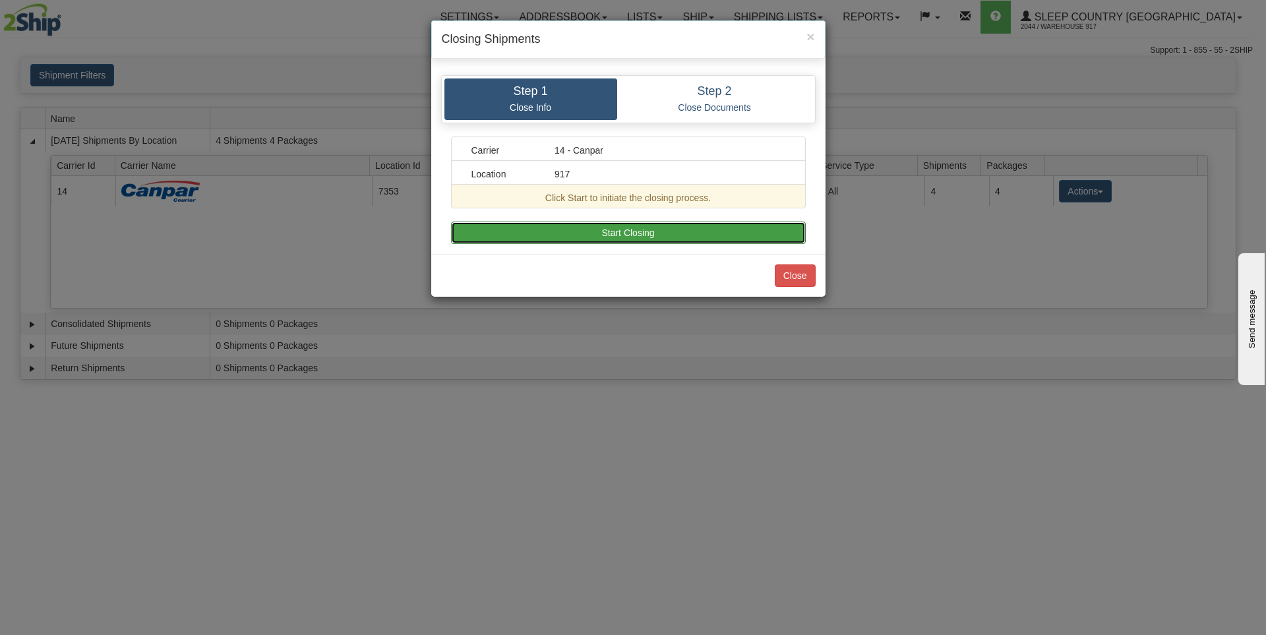
click at [657, 227] on button "Start Closing" at bounding box center [628, 233] width 355 height 22
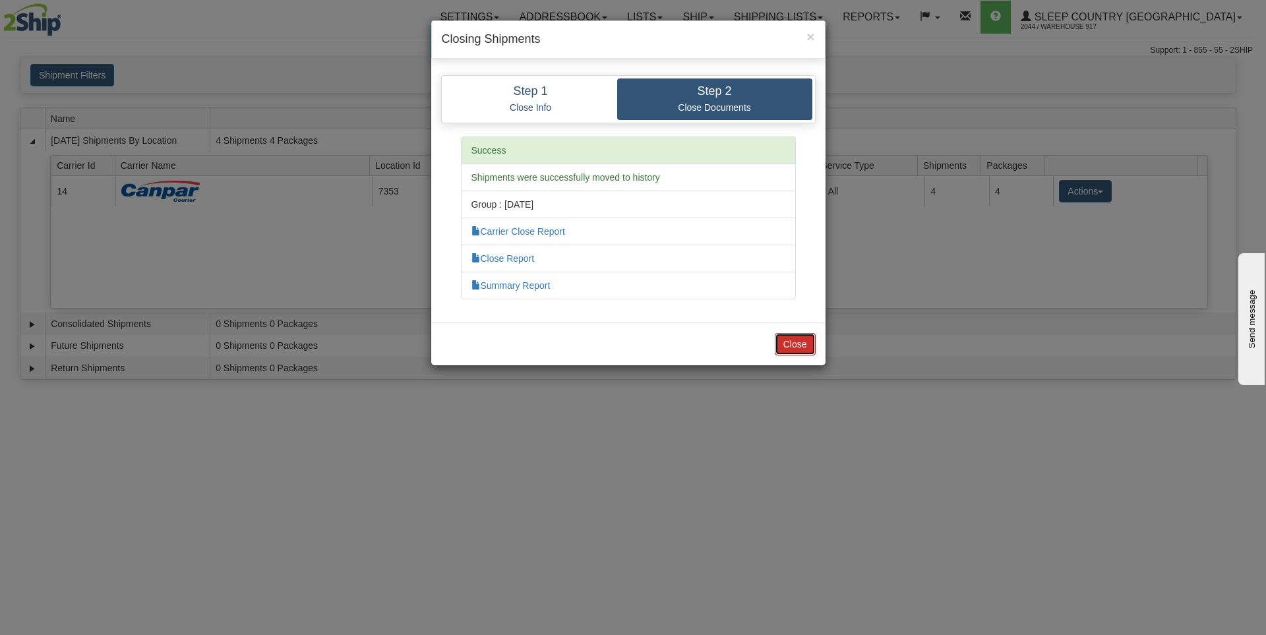
click at [801, 344] on button "Close" at bounding box center [795, 344] width 41 height 22
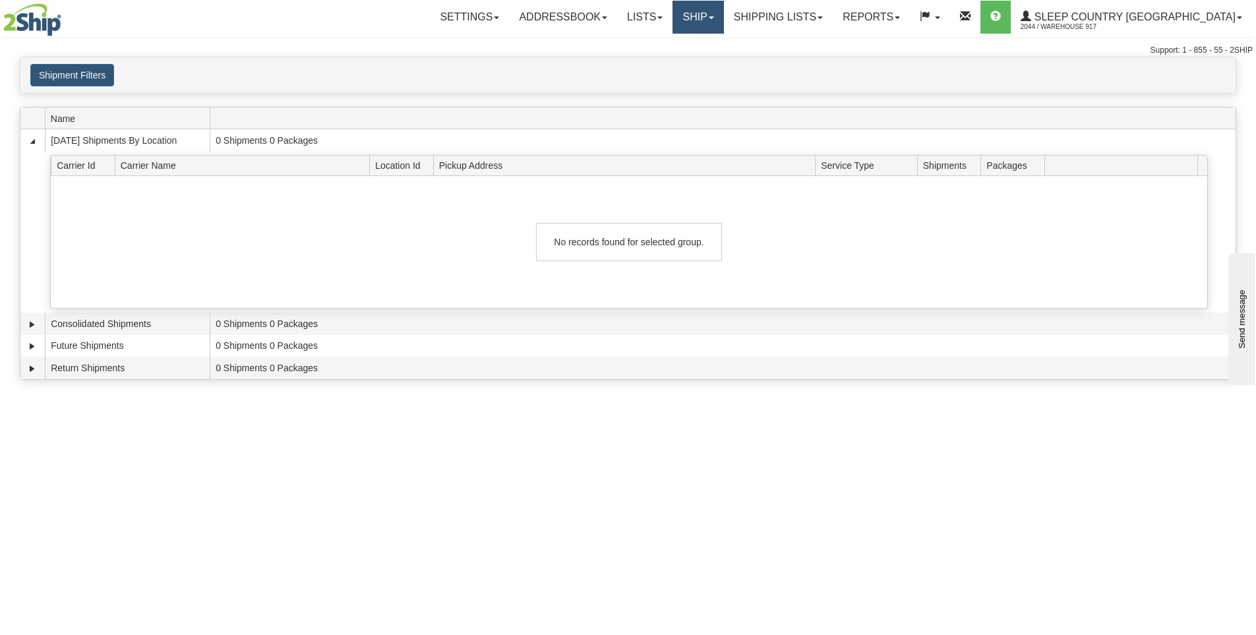
click at [723, 21] on link "Ship" at bounding box center [698, 17] width 51 height 33
click at [723, 45] on link "Ship Screen" at bounding box center [663, 46] width 119 height 17
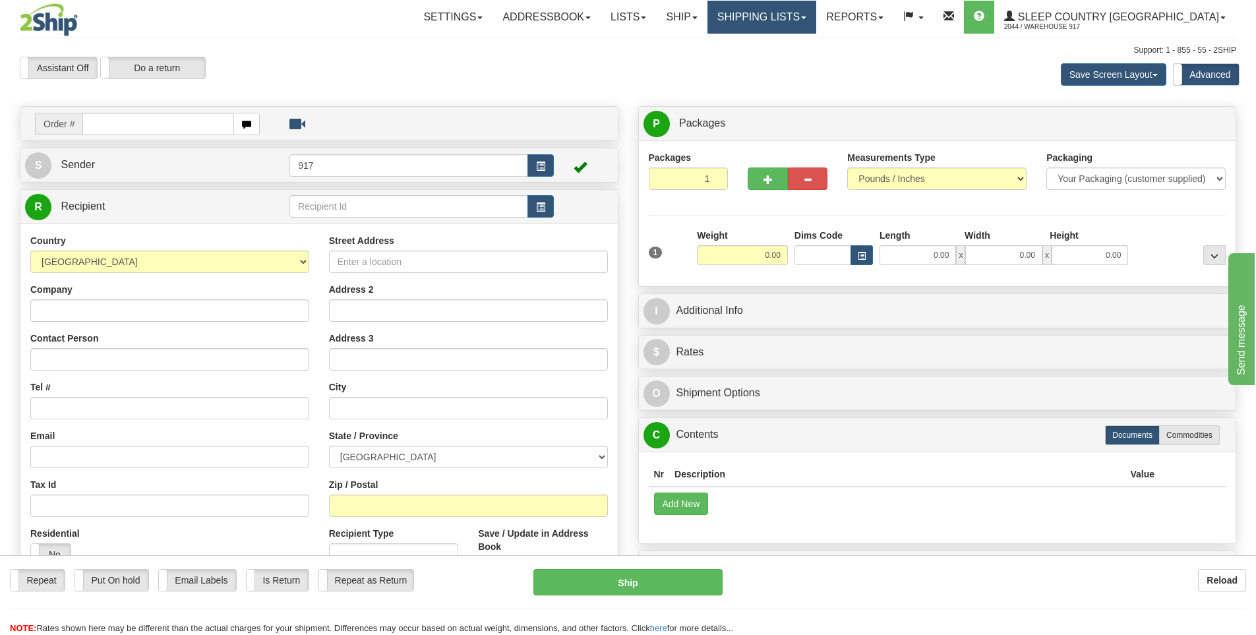
click at [816, 18] on link "Shipping lists" at bounding box center [762, 17] width 109 height 33
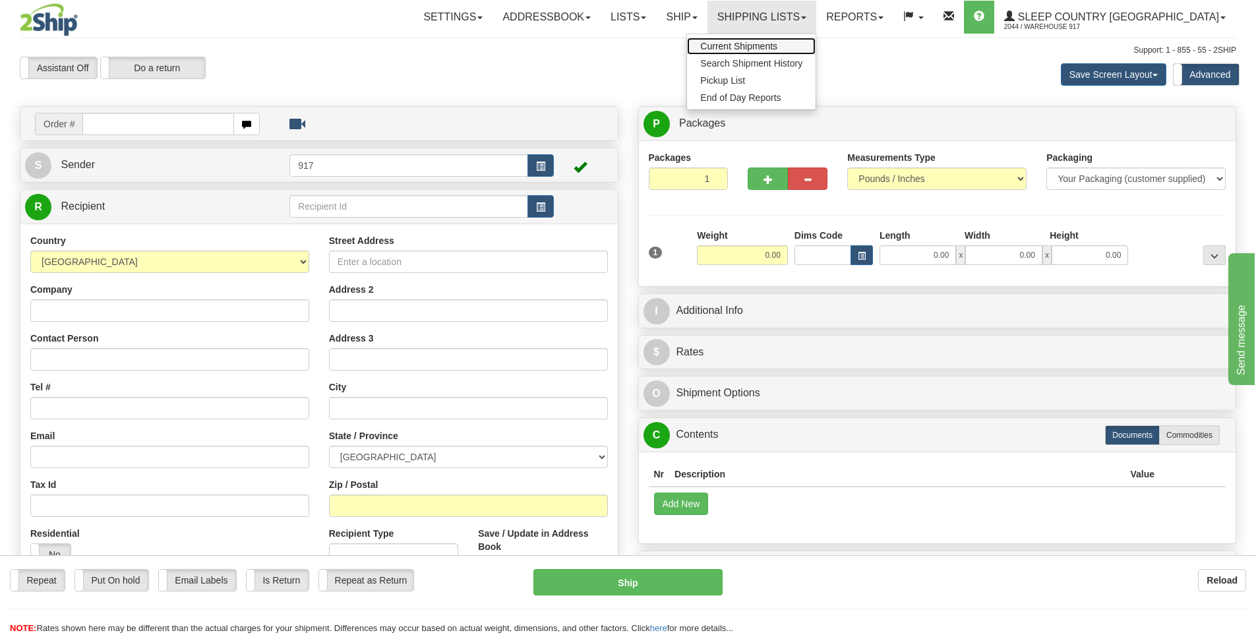
click at [777, 45] on span "Current Shipments" at bounding box center [738, 46] width 77 height 11
